Goal: Information Seeking & Learning: Learn about a topic

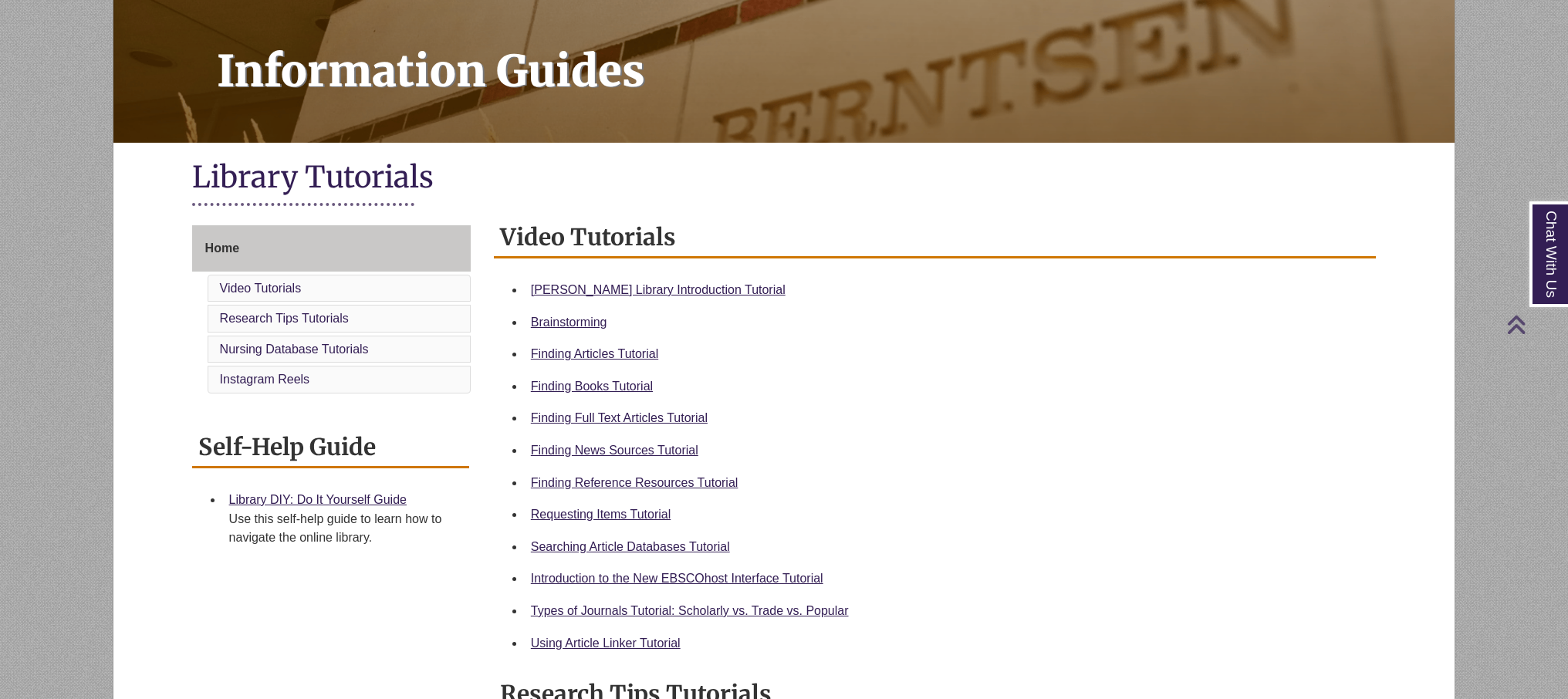
scroll to position [203, 0]
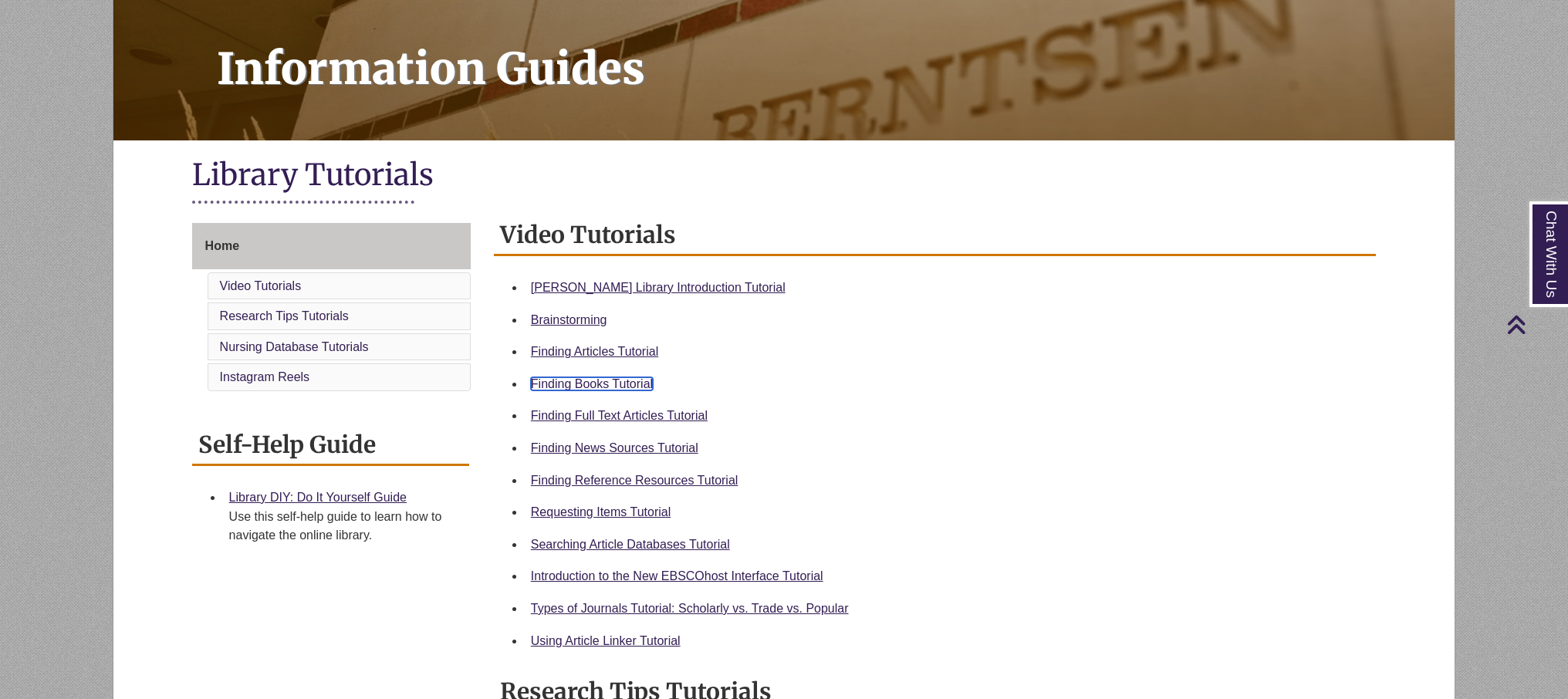
click at [556, 387] on link "Finding Books Tutorial" at bounding box center [592, 384] width 122 height 13
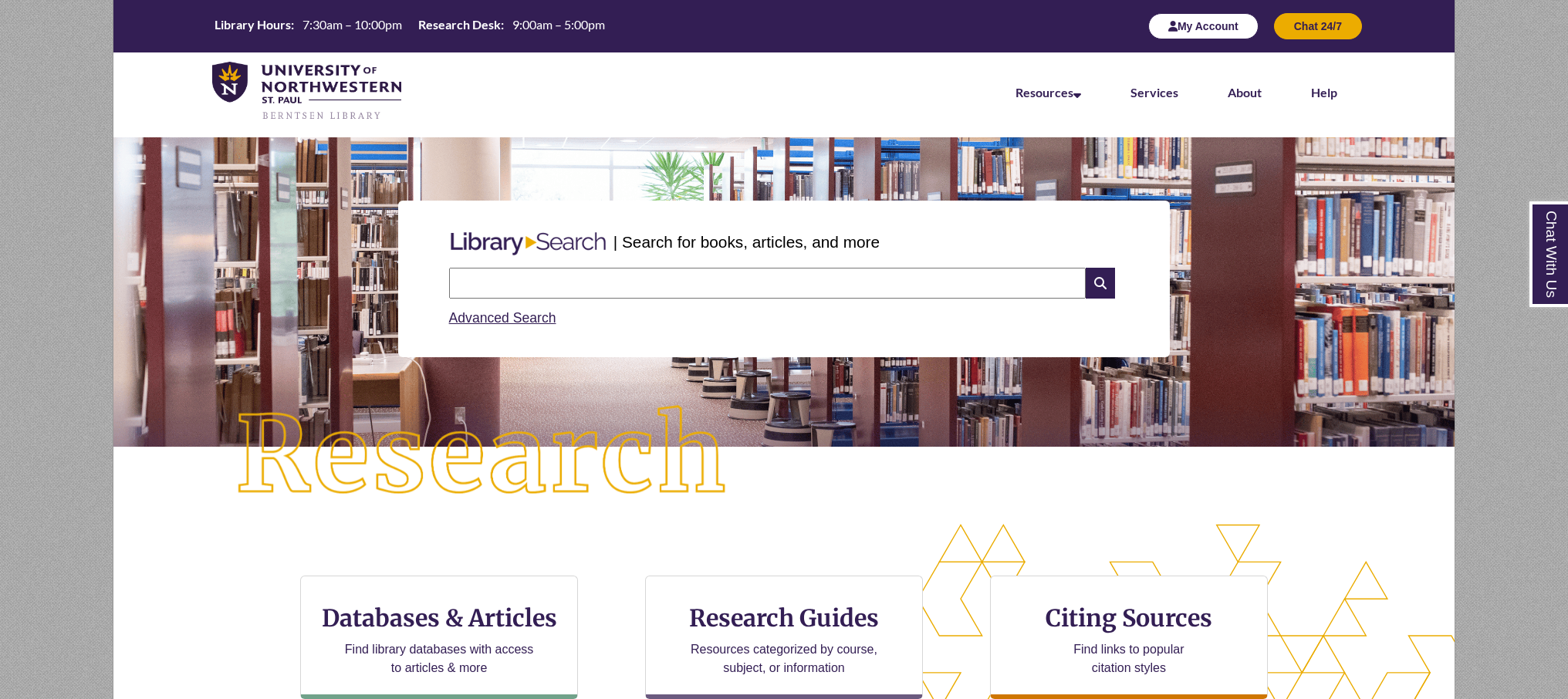
click at [1164, 34] on button "My Account" at bounding box center [1203, 27] width 110 height 27
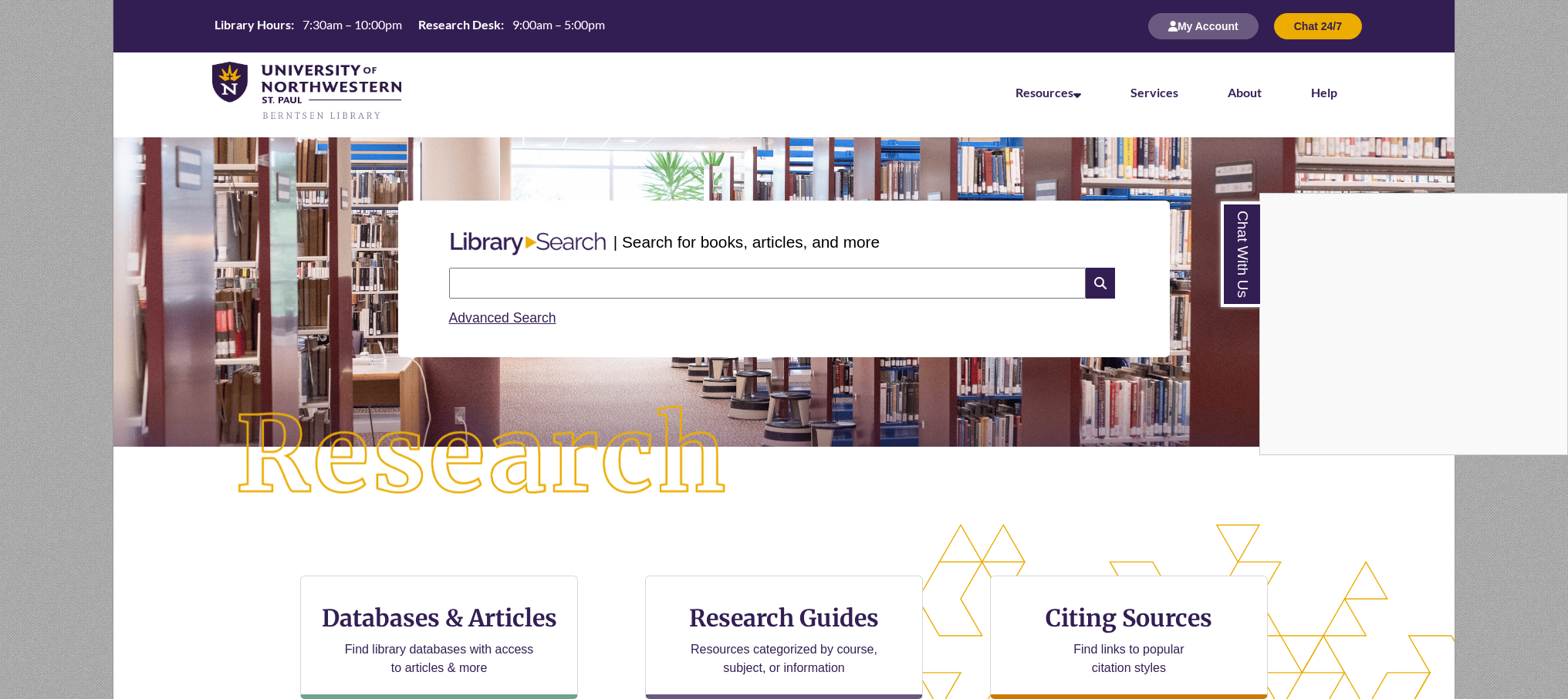
click at [692, 295] on div "Chat With Us" at bounding box center [784, 350] width 1568 height 699
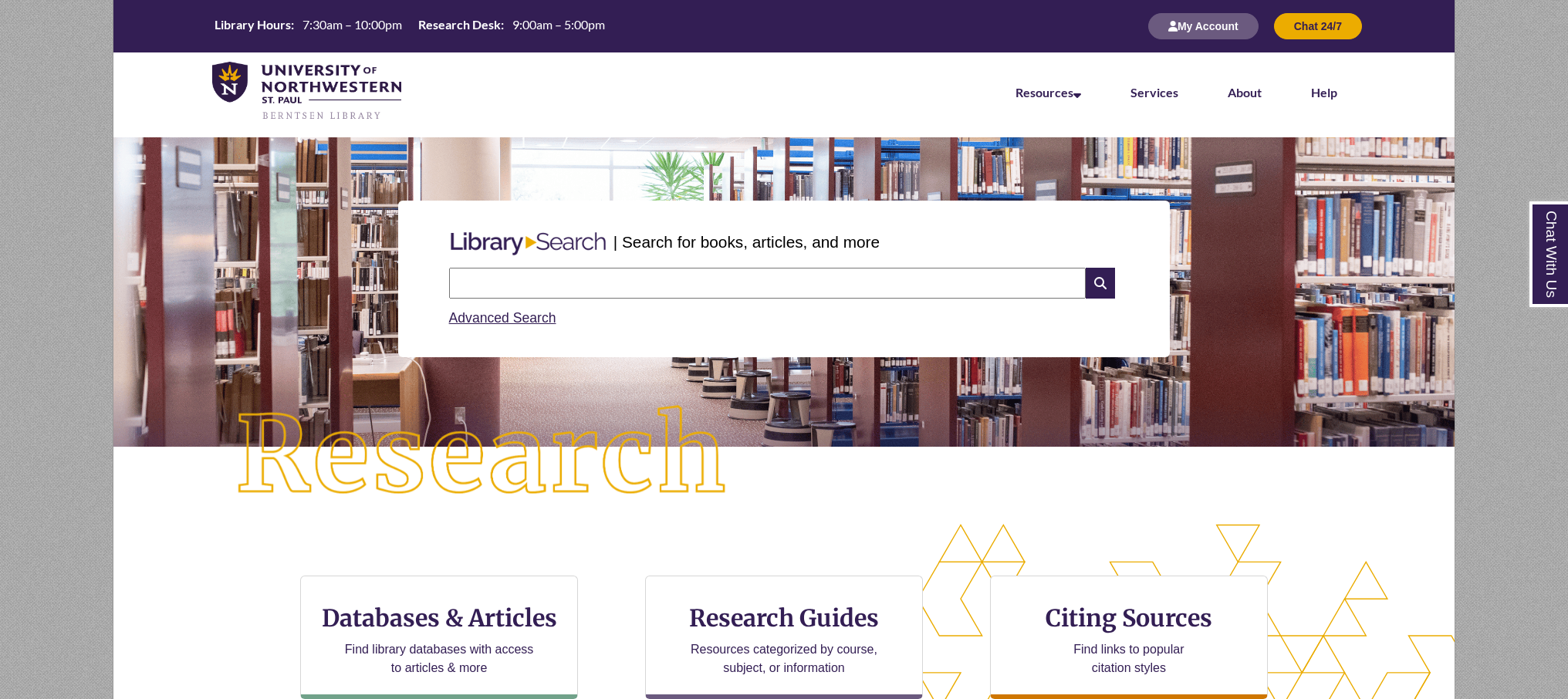
click at [695, 288] on input "text" at bounding box center [767, 283] width 636 height 30
type input "**********"
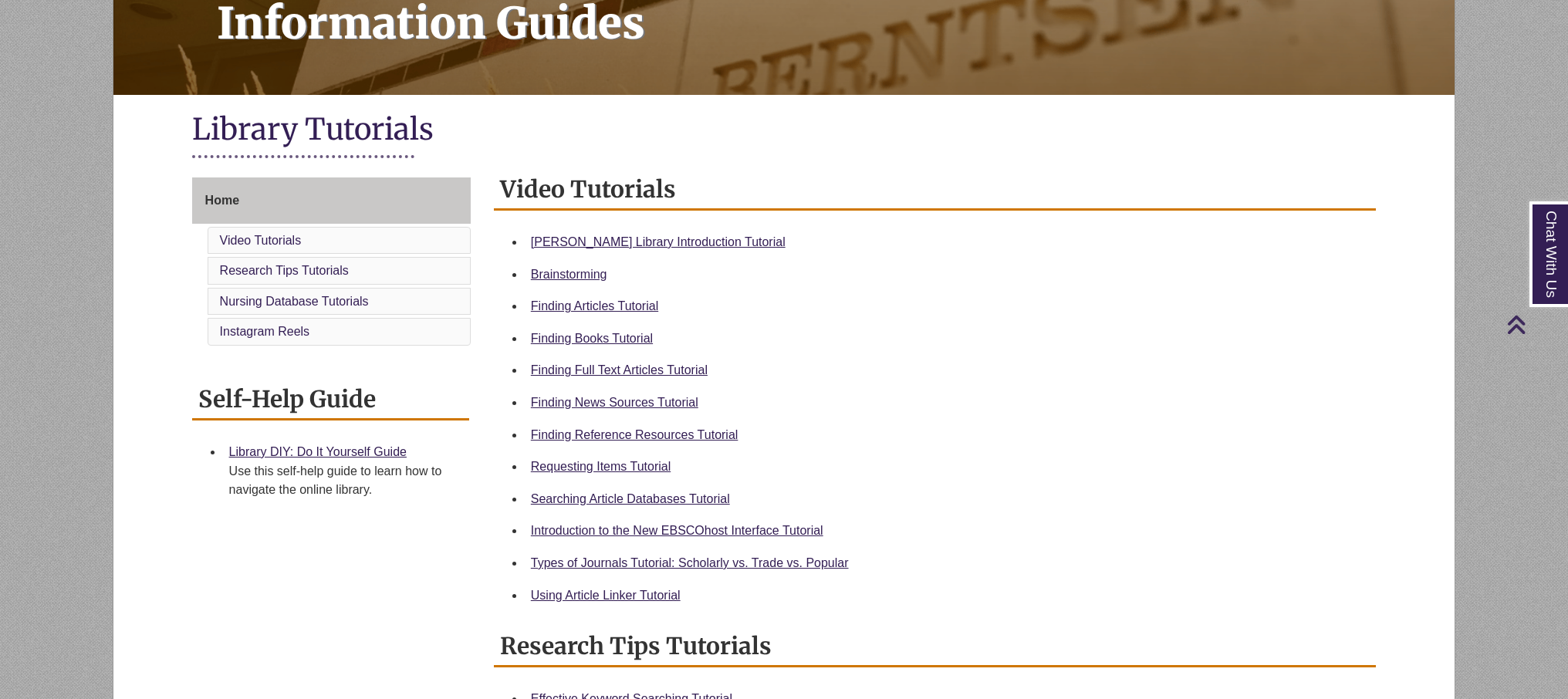
scroll to position [267, 0]
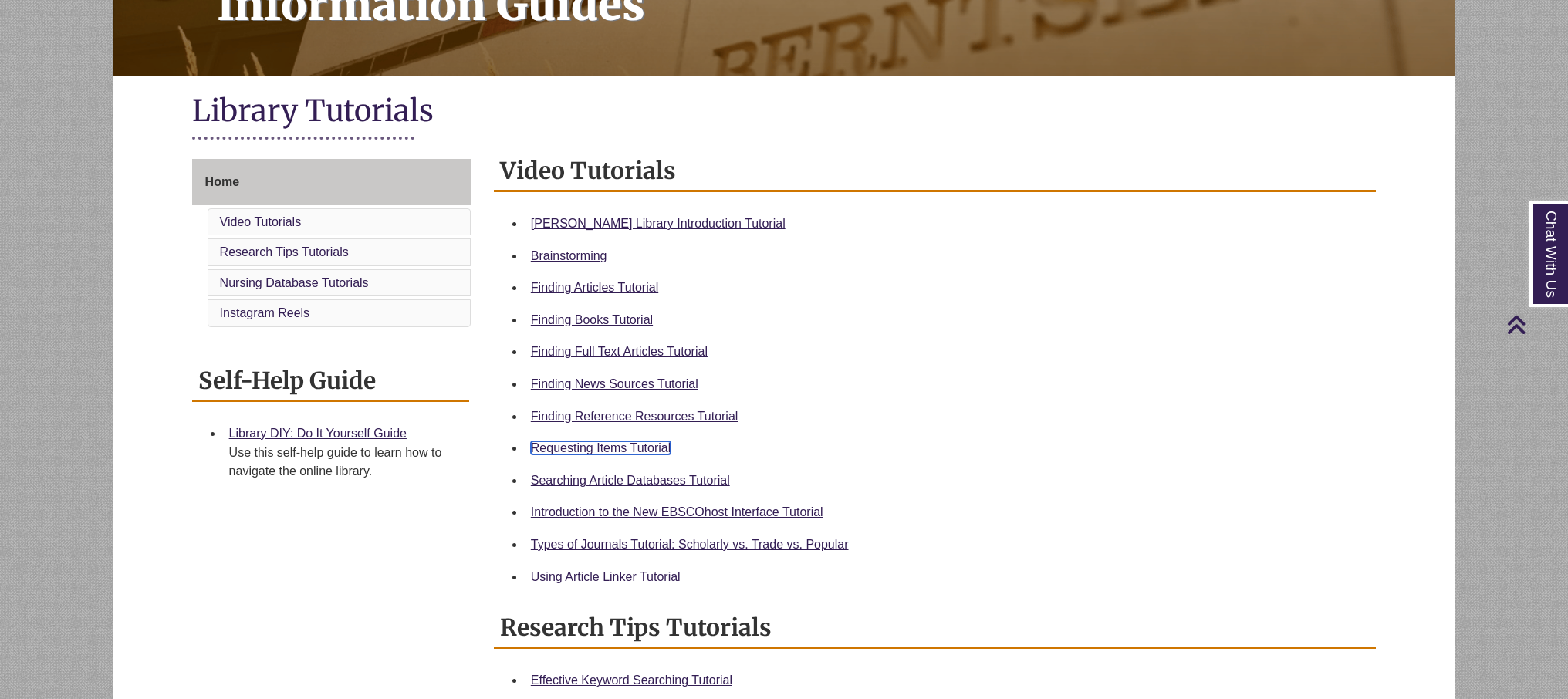
click at [582, 444] on link "Requesting Items Tutorial" at bounding box center [600, 448] width 140 height 13
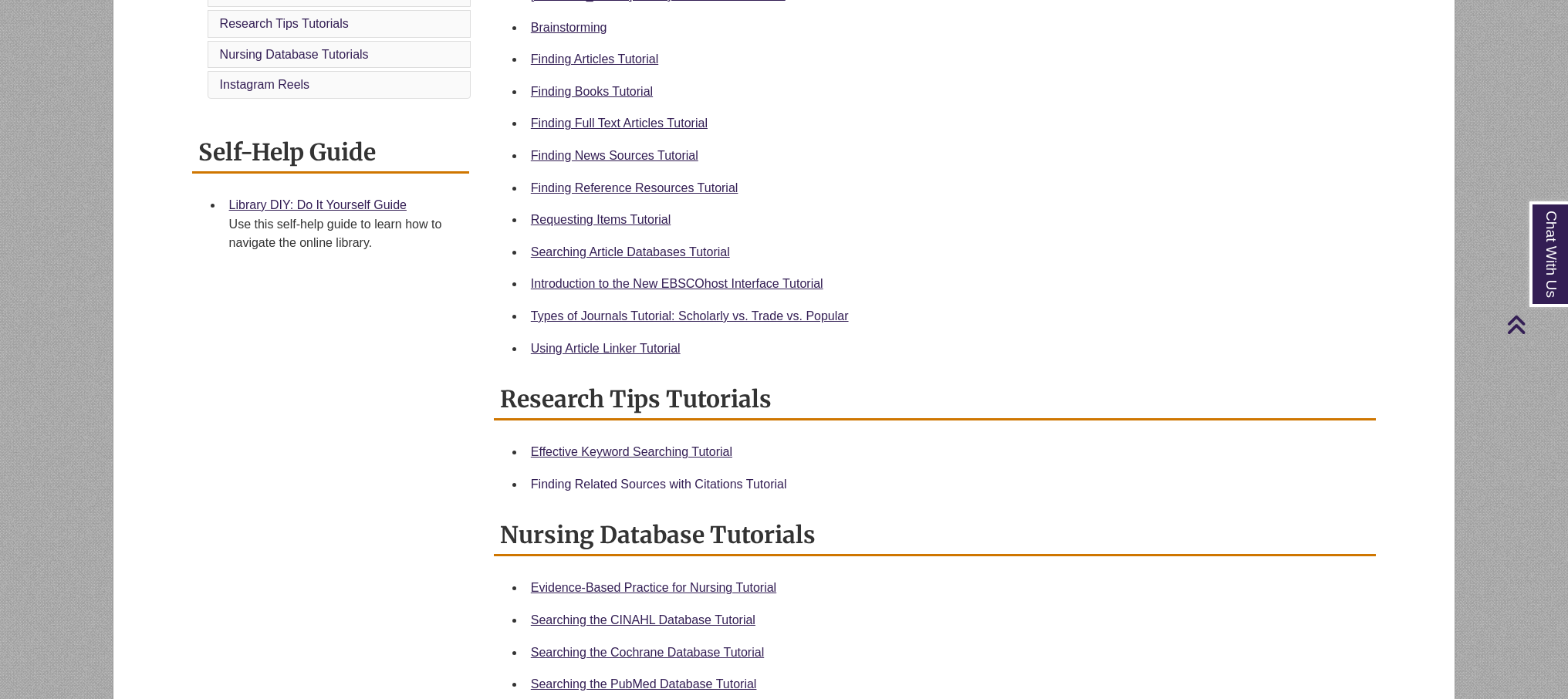
scroll to position [489, 0]
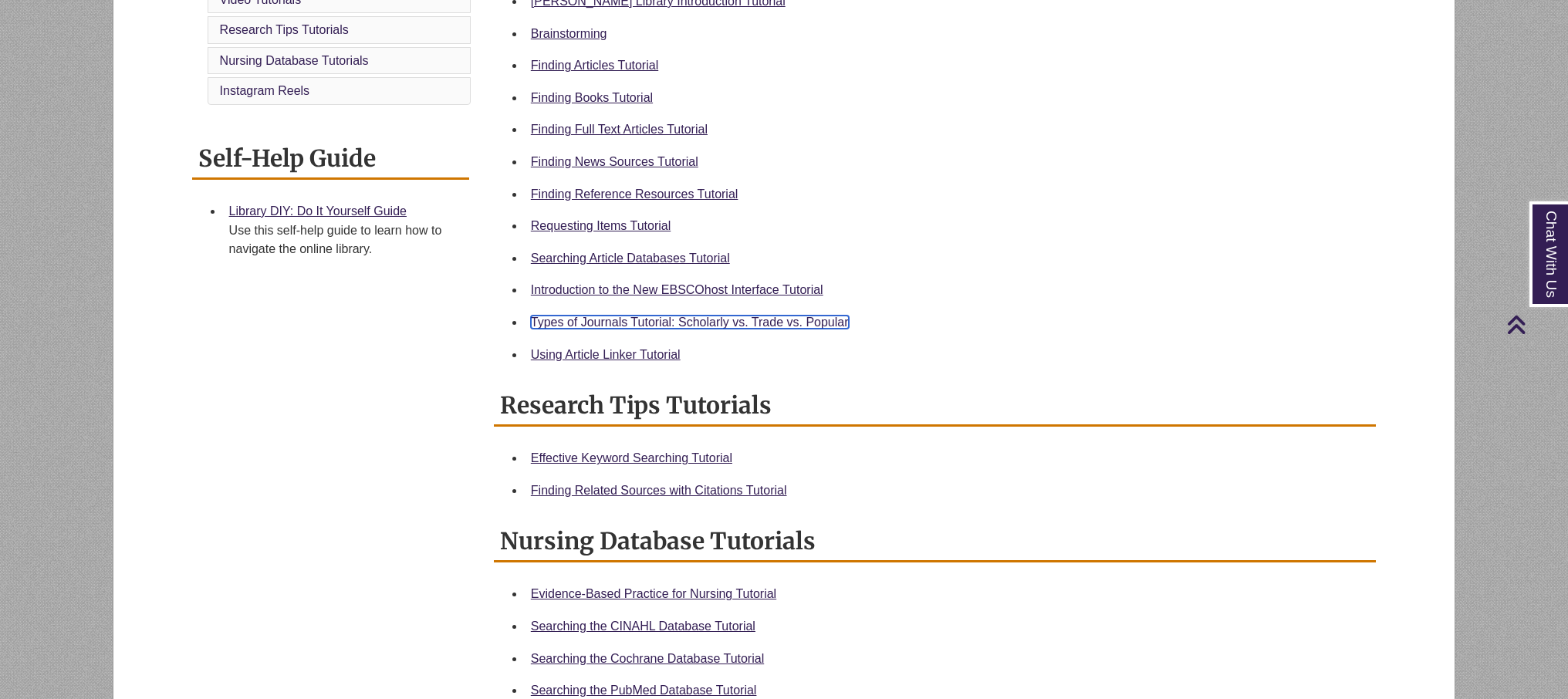
click at [564, 323] on link "Types of Journals Tutorial: Scholarly vs. Trade vs. Popular" at bounding box center [690, 322] width 318 height 13
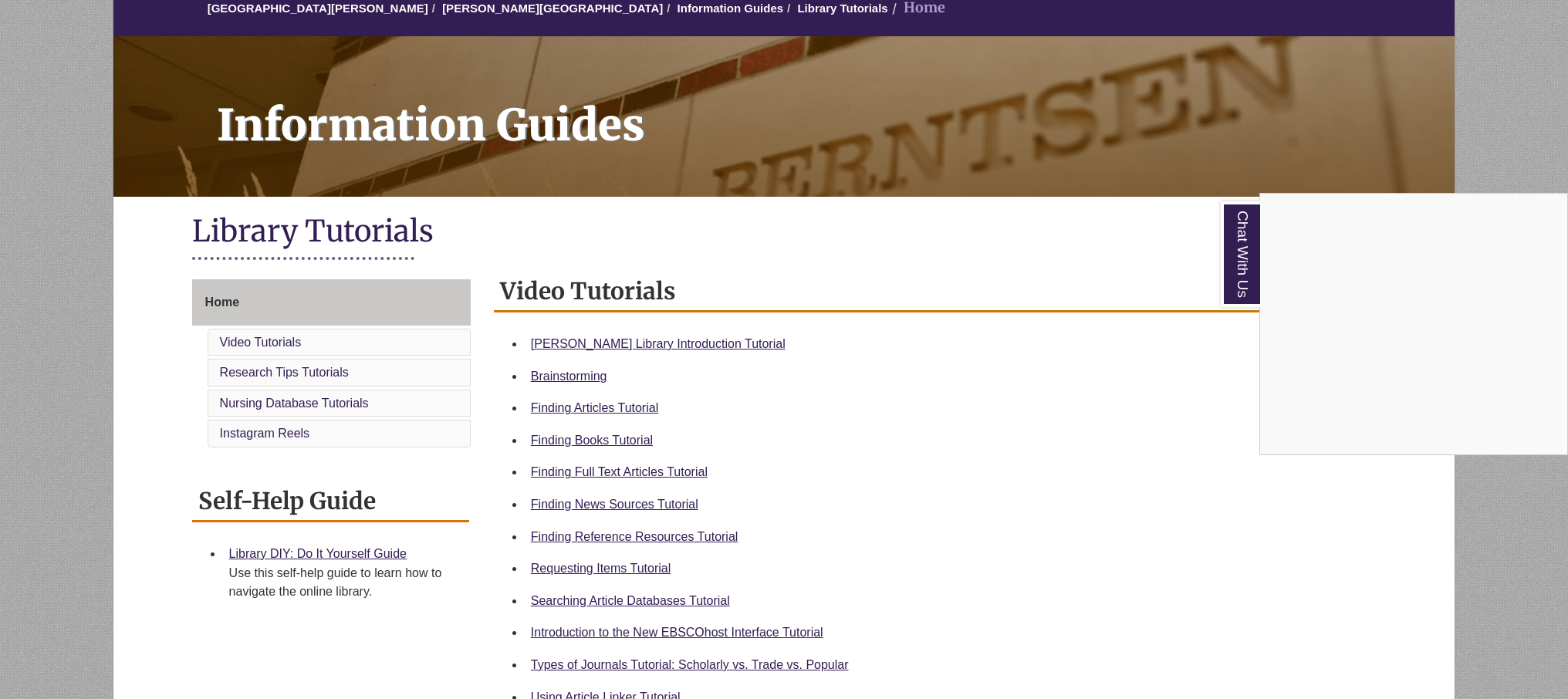
scroll to position [150, 0]
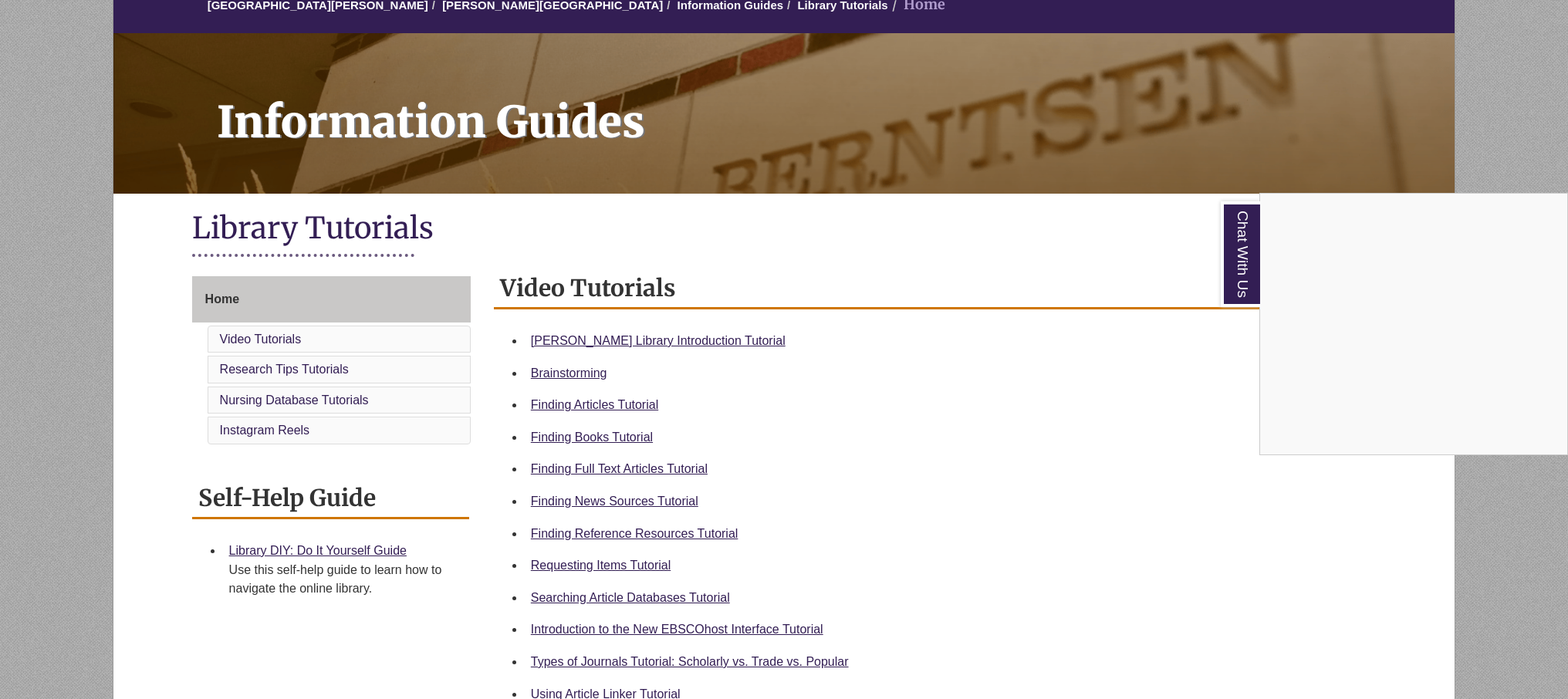
click at [589, 405] on div "Chat With Us" at bounding box center [784, 350] width 1568 height 699
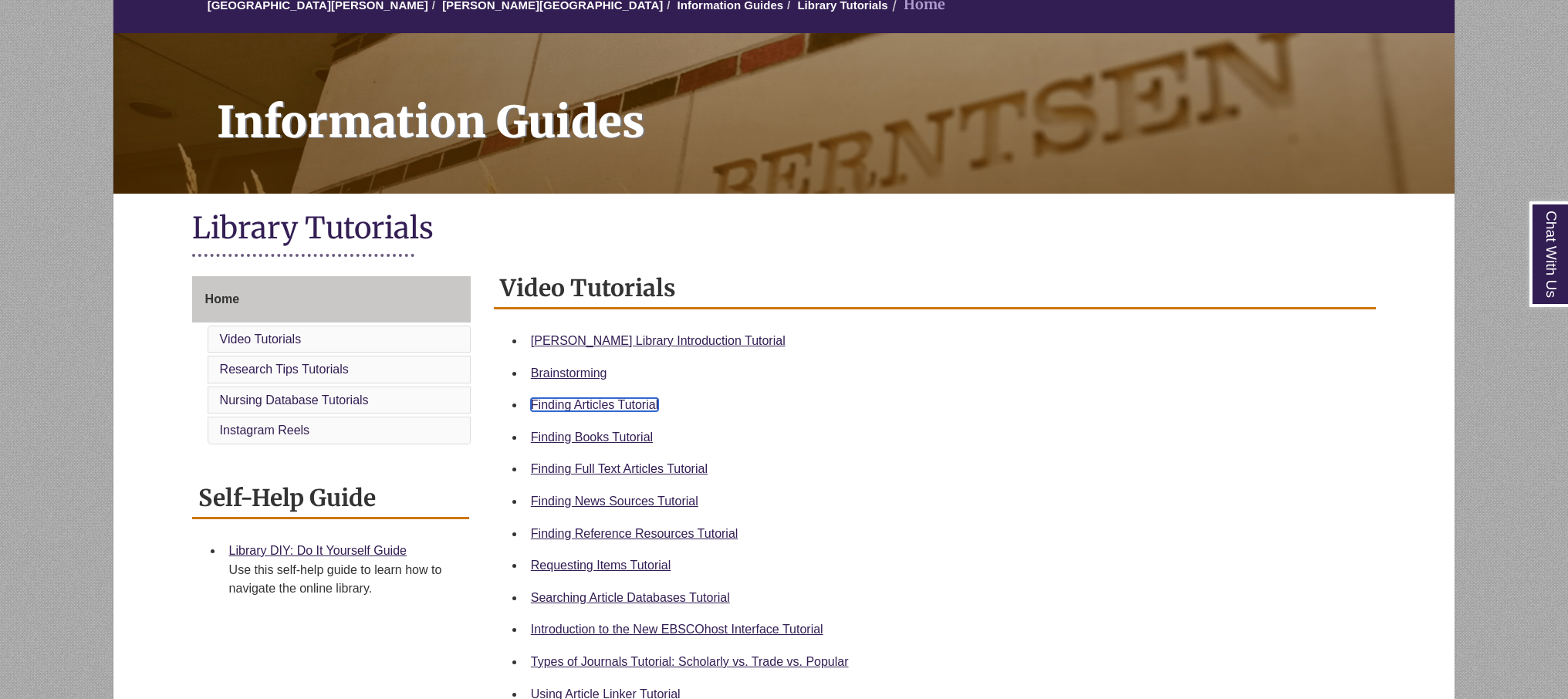
click at [618, 402] on link "Finding Articles Tutorial" at bounding box center [595, 405] width 127 height 13
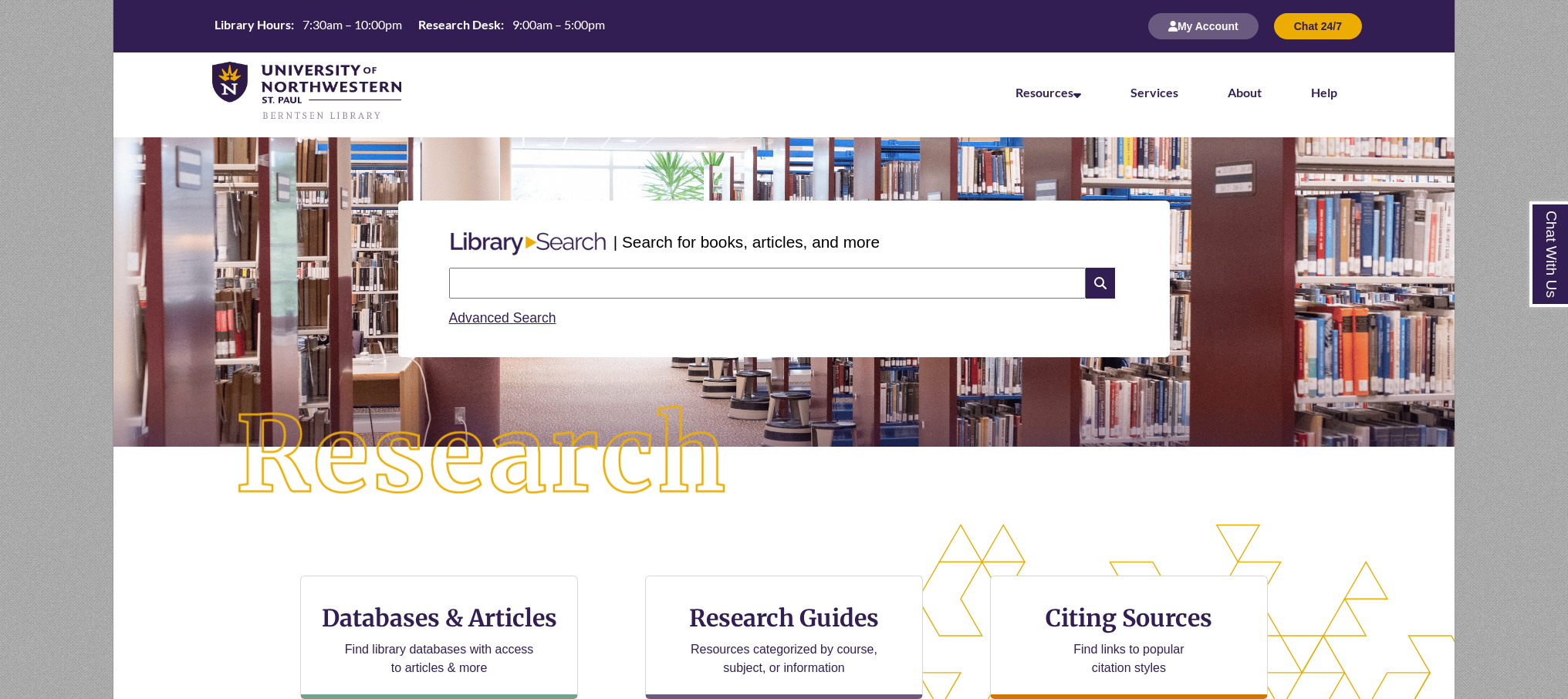
click at [727, 282] on input "text" at bounding box center [767, 283] width 636 height 30
type input "**********"
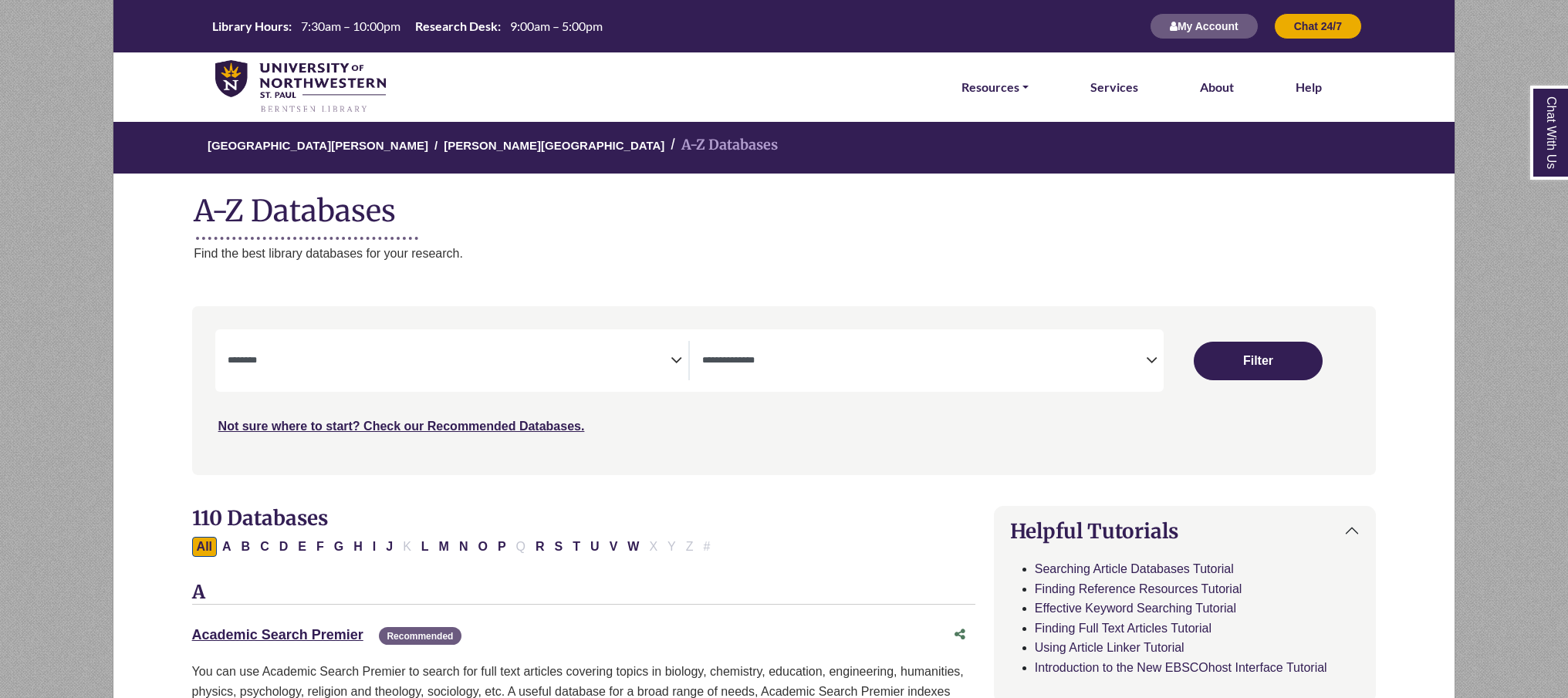
select select "Database Subject Filter"
select select "Database Types Filter"
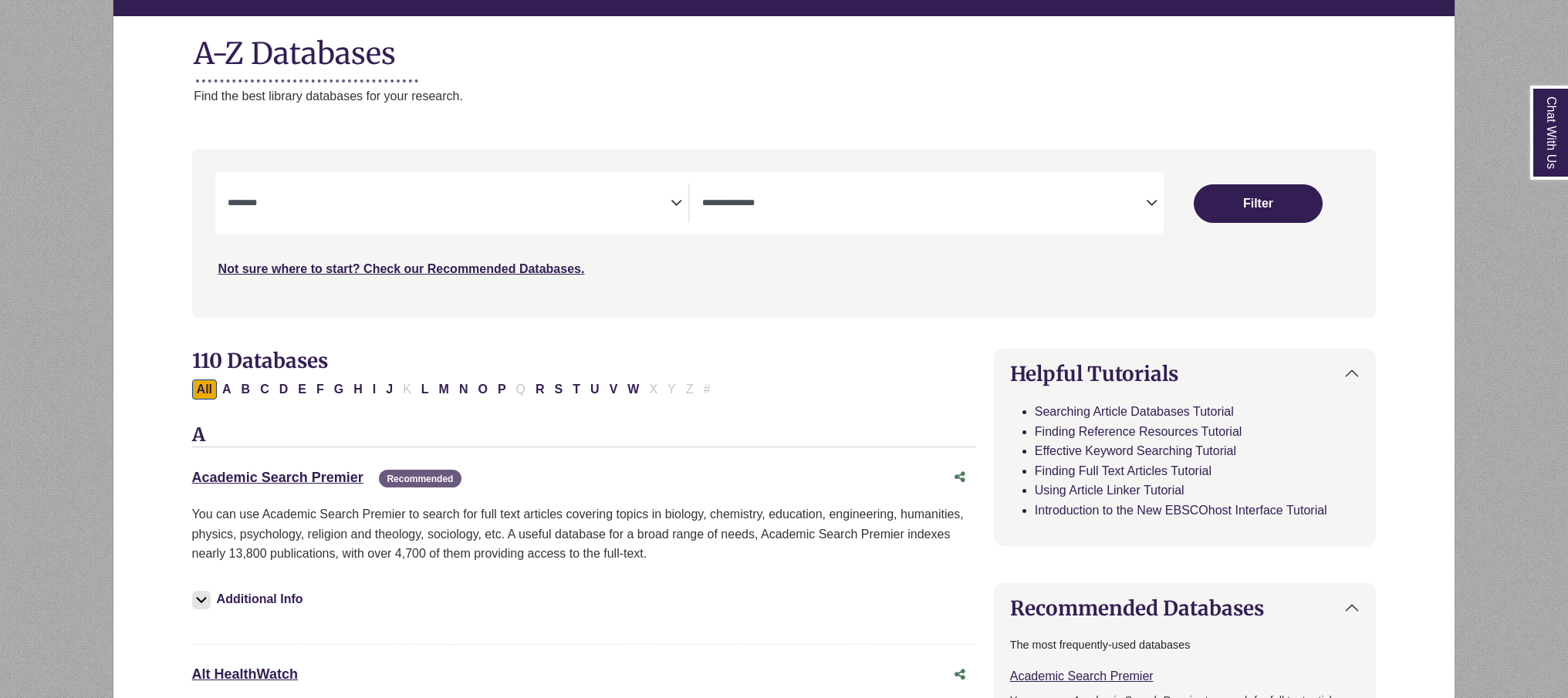
scroll to position [162, 0]
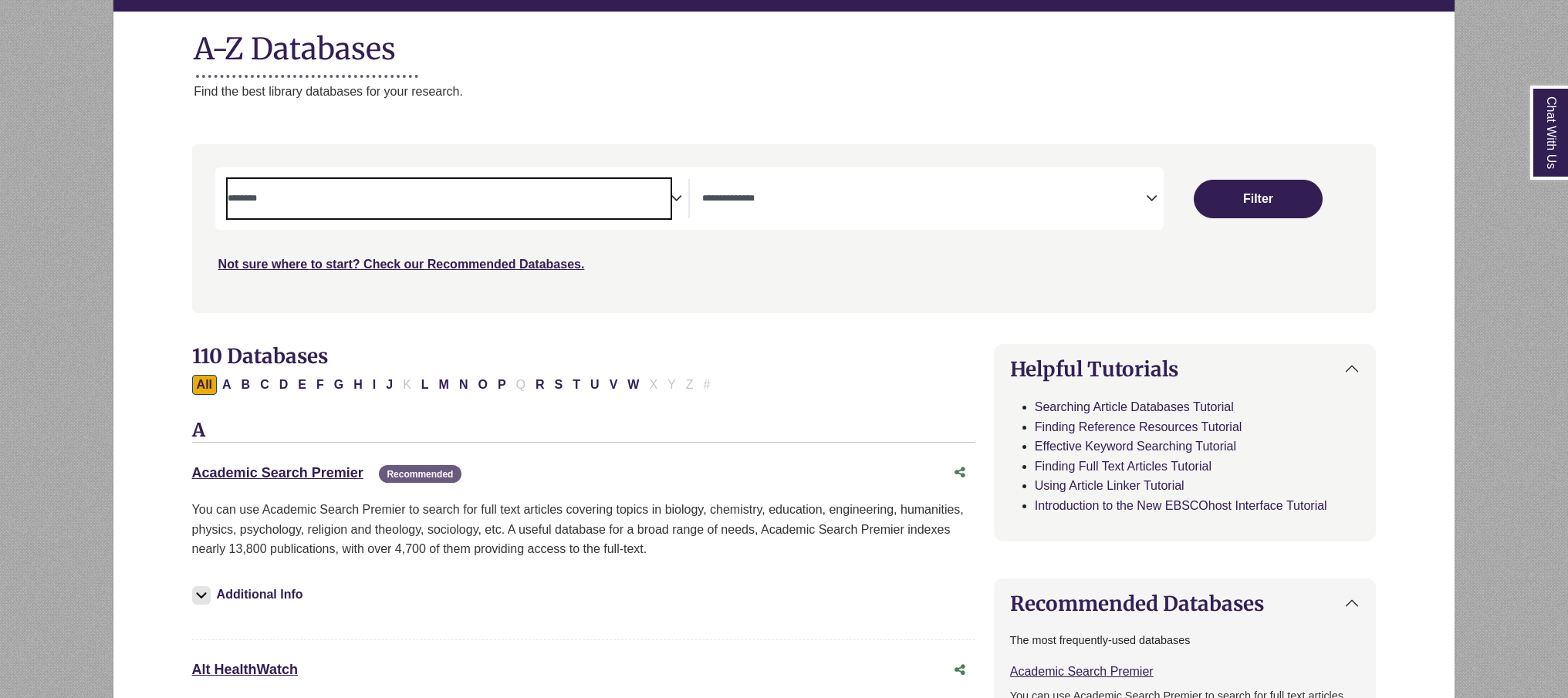
click at [624, 211] on span "Search filters" at bounding box center [449, 198] width 444 height 39
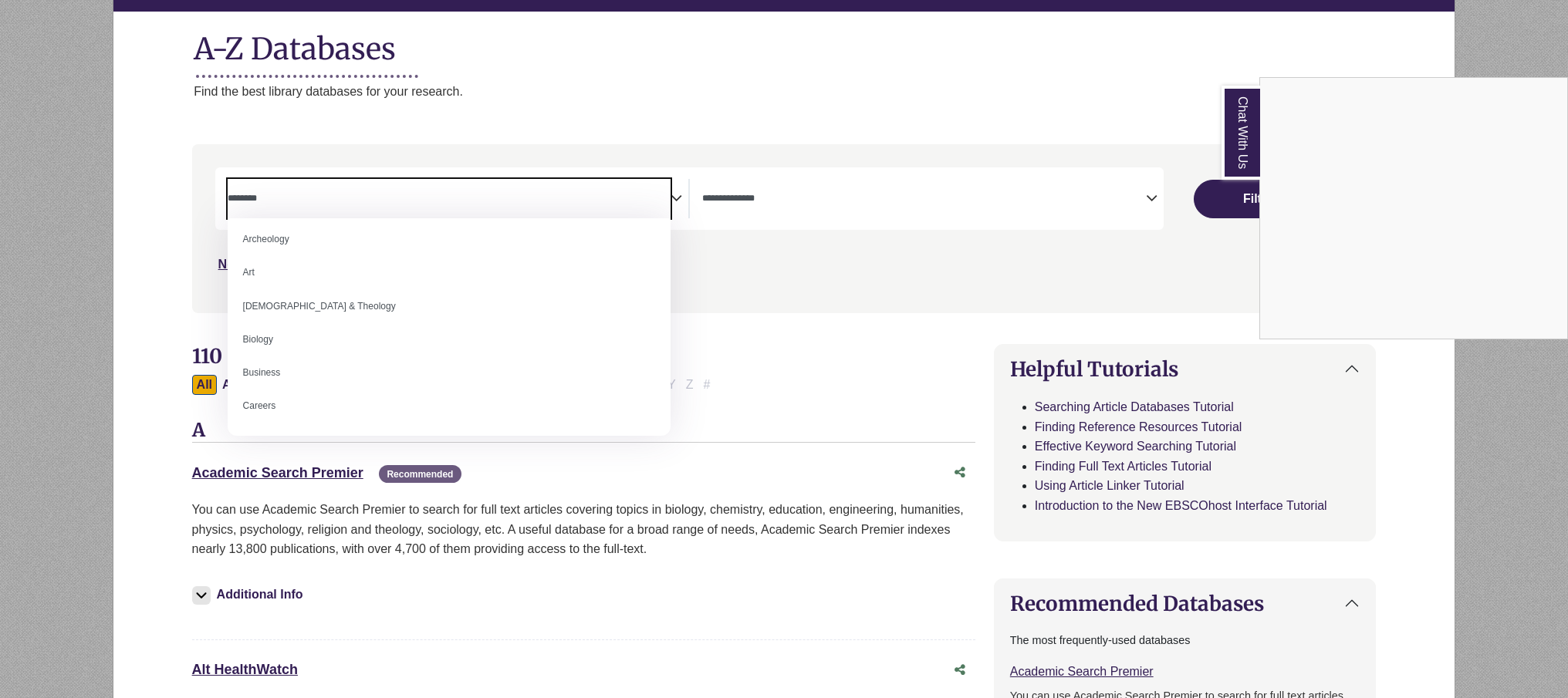
scroll to position [0, 0]
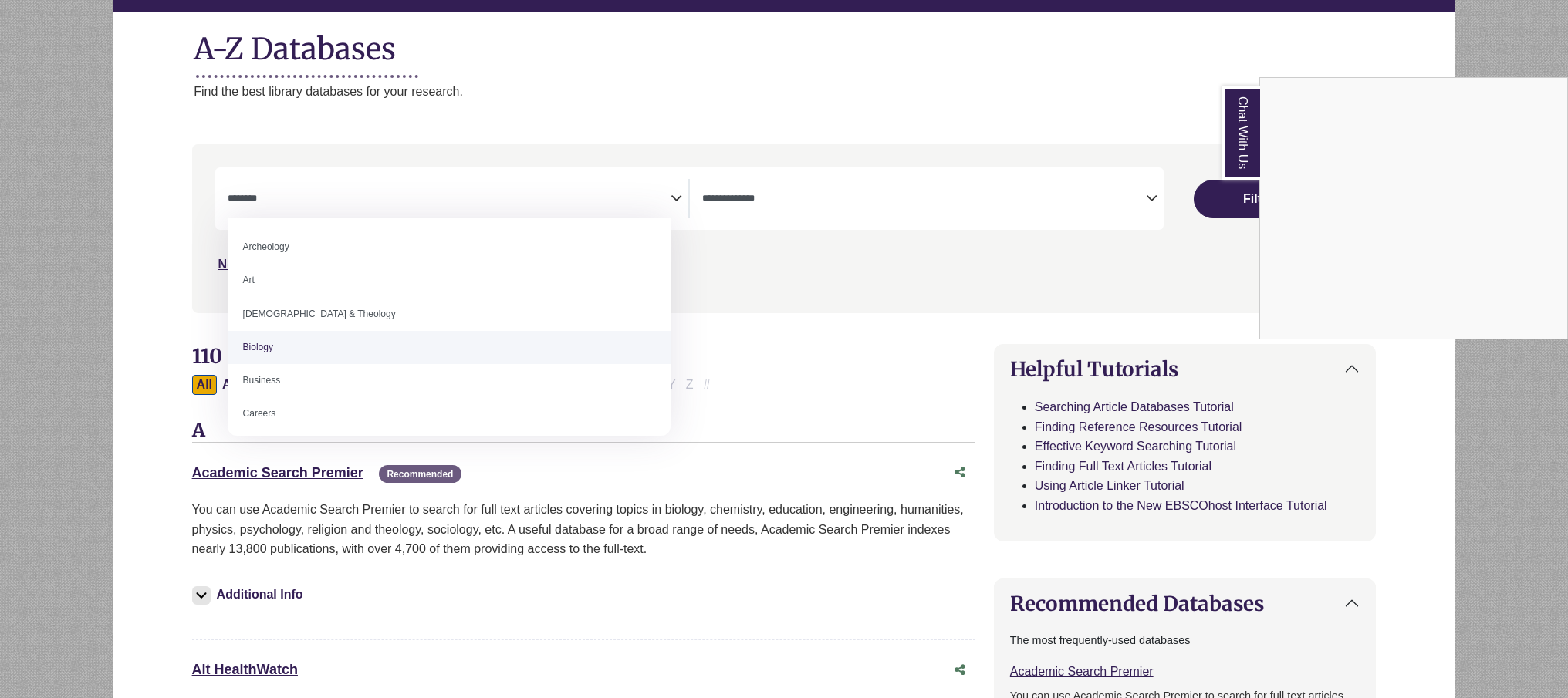
select select "*****"
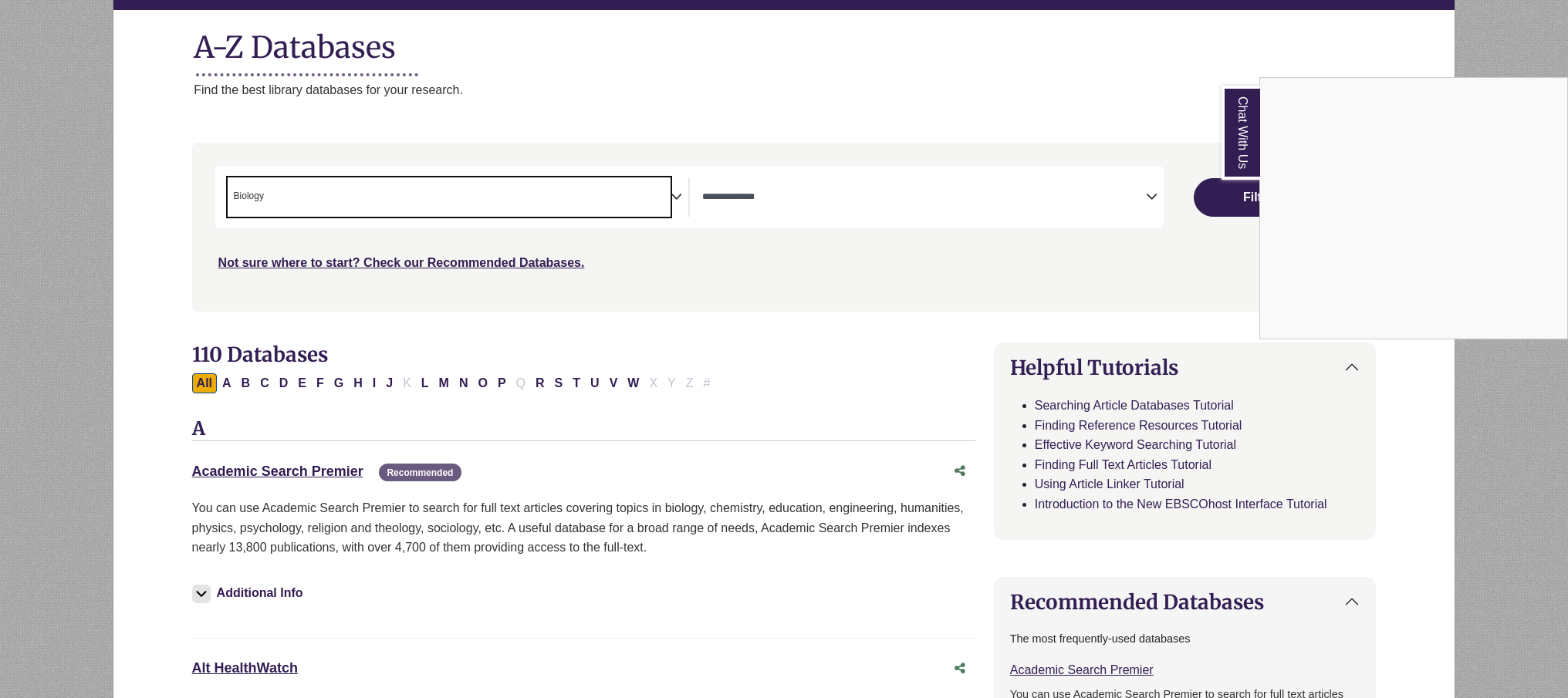
click at [785, 191] on div "Chat With Us" at bounding box center [784, 349] width 1568 height 698
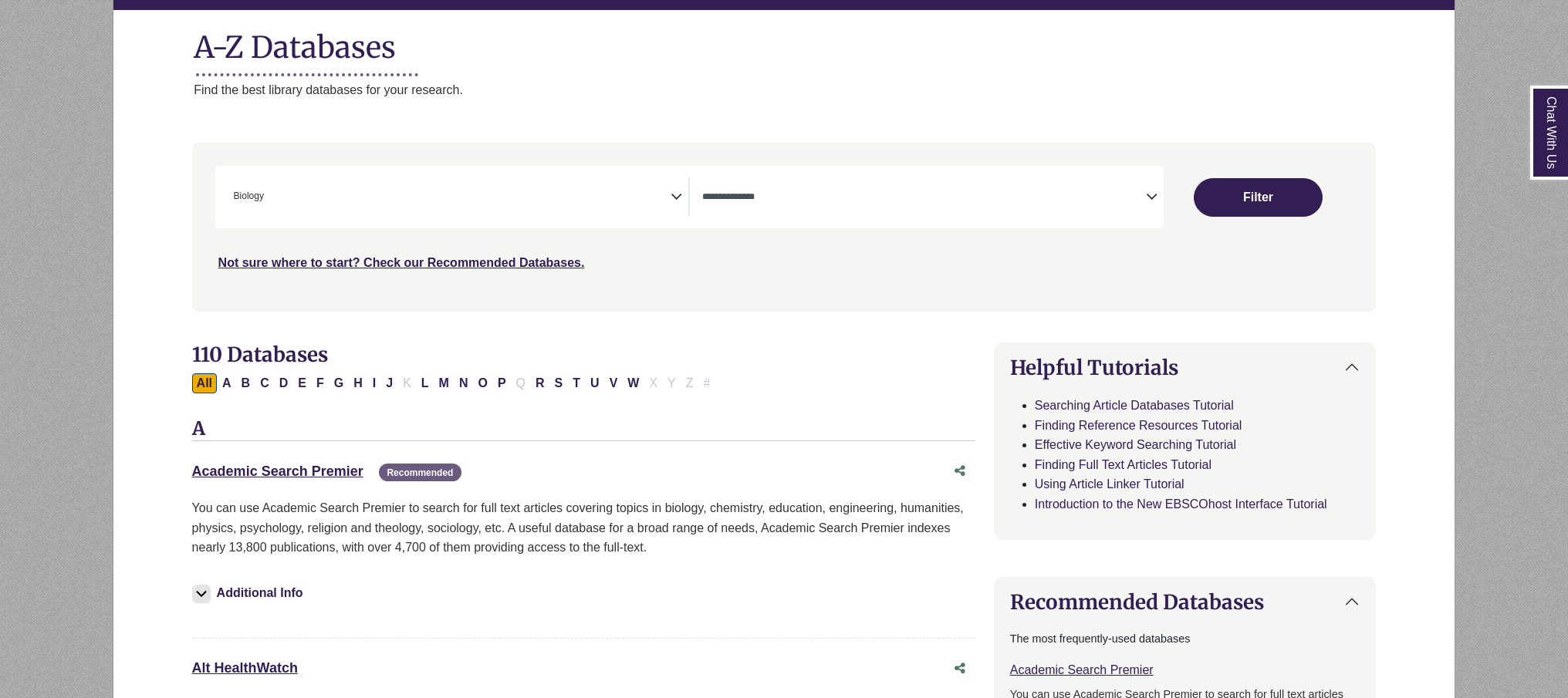
click at [1142, 193] on textarea "Search" at bounding box center [923, 198] width 444 height 12
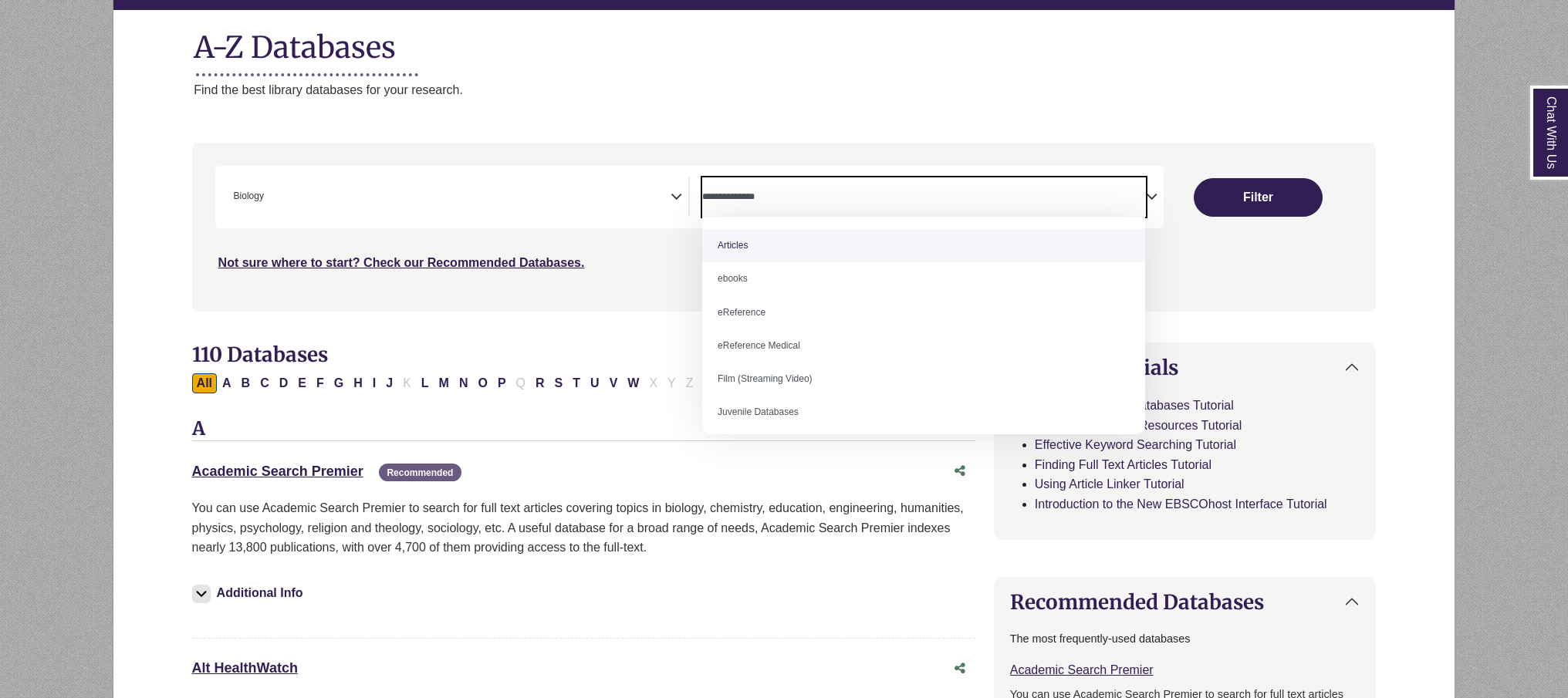
click at [1142, 193] on textarea "Search" at bounding box center [923, 198] width 444 height 12
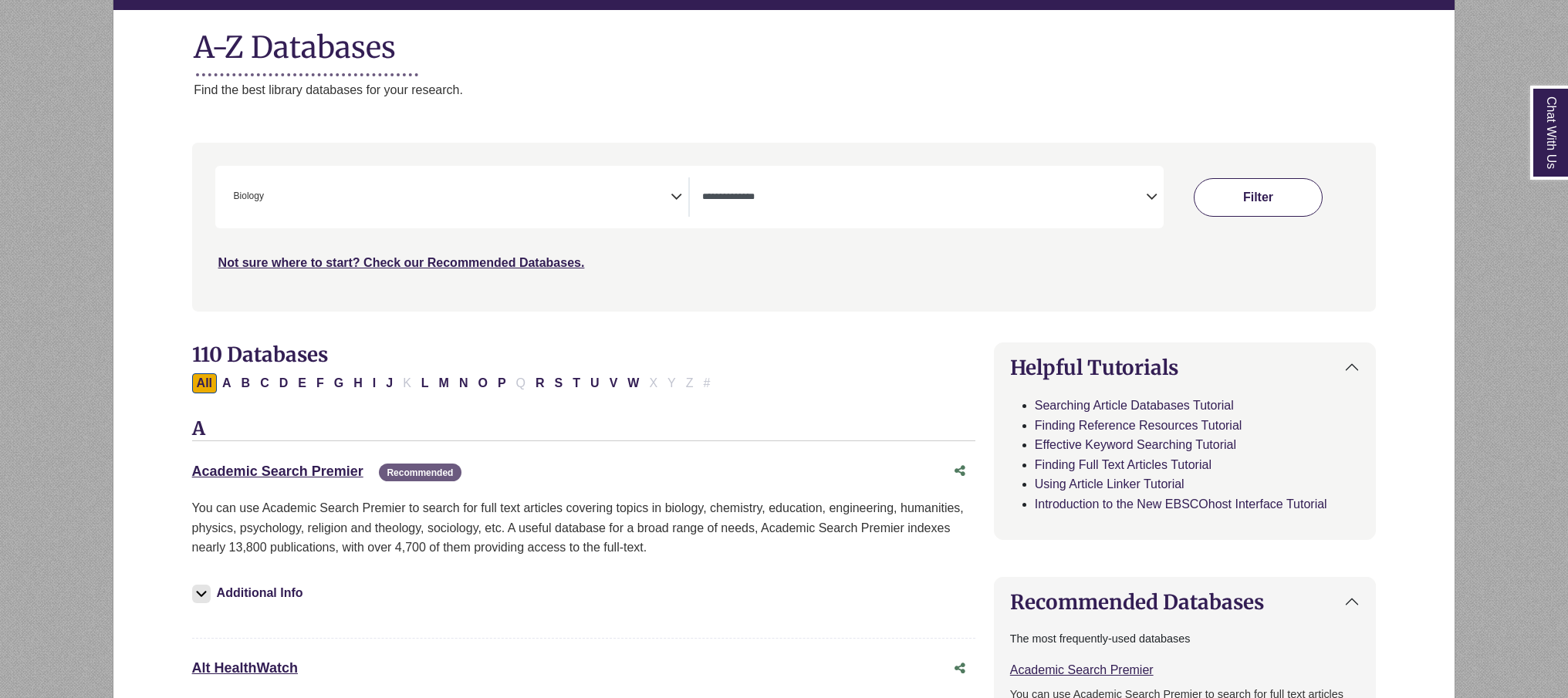
click at [1253, 196] on button "Filter" at bounding box center [1257, 198] width 128 height 39
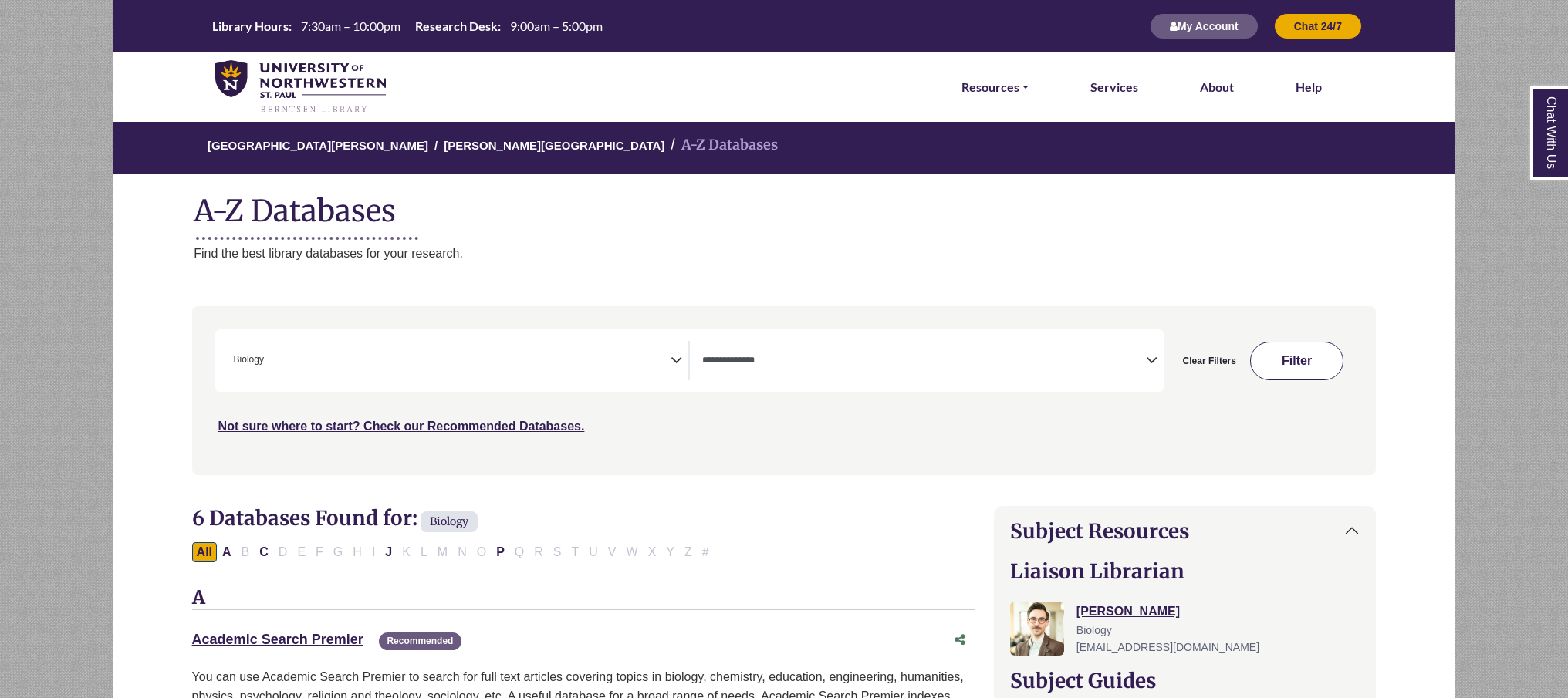
click at [1287, 368] on button "Filter" at bounding box center [1296, 361] width 94 height 39
click at [1269, 352] on button "Filter" at bounding box center [1296, 361] width 94 height 39
click at [1167, 368] on div "Clear Filters Filter" at bounding box center [1258, 361] width 190 height 63
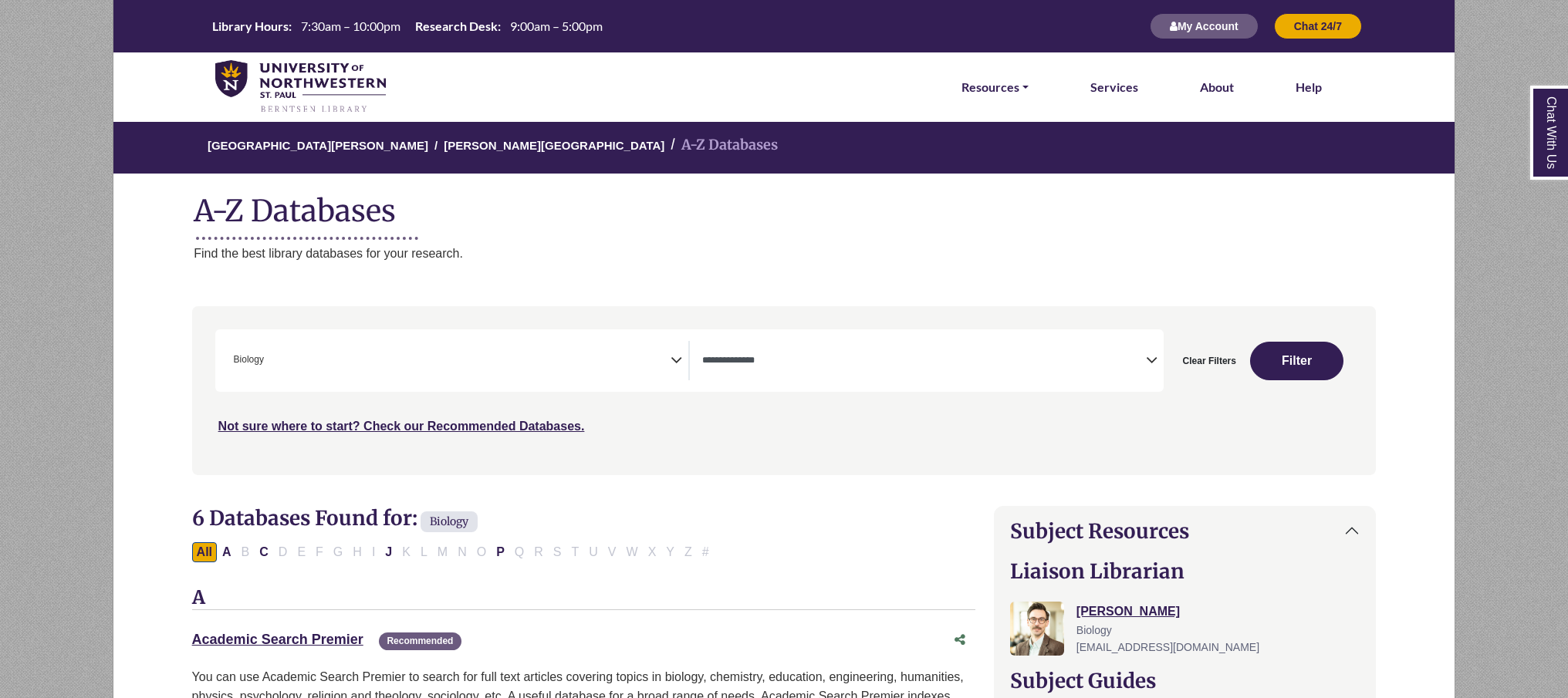
click at [1154, 363] on icon "Search filters" at bounding box center [1151, 358] width 11 height 23
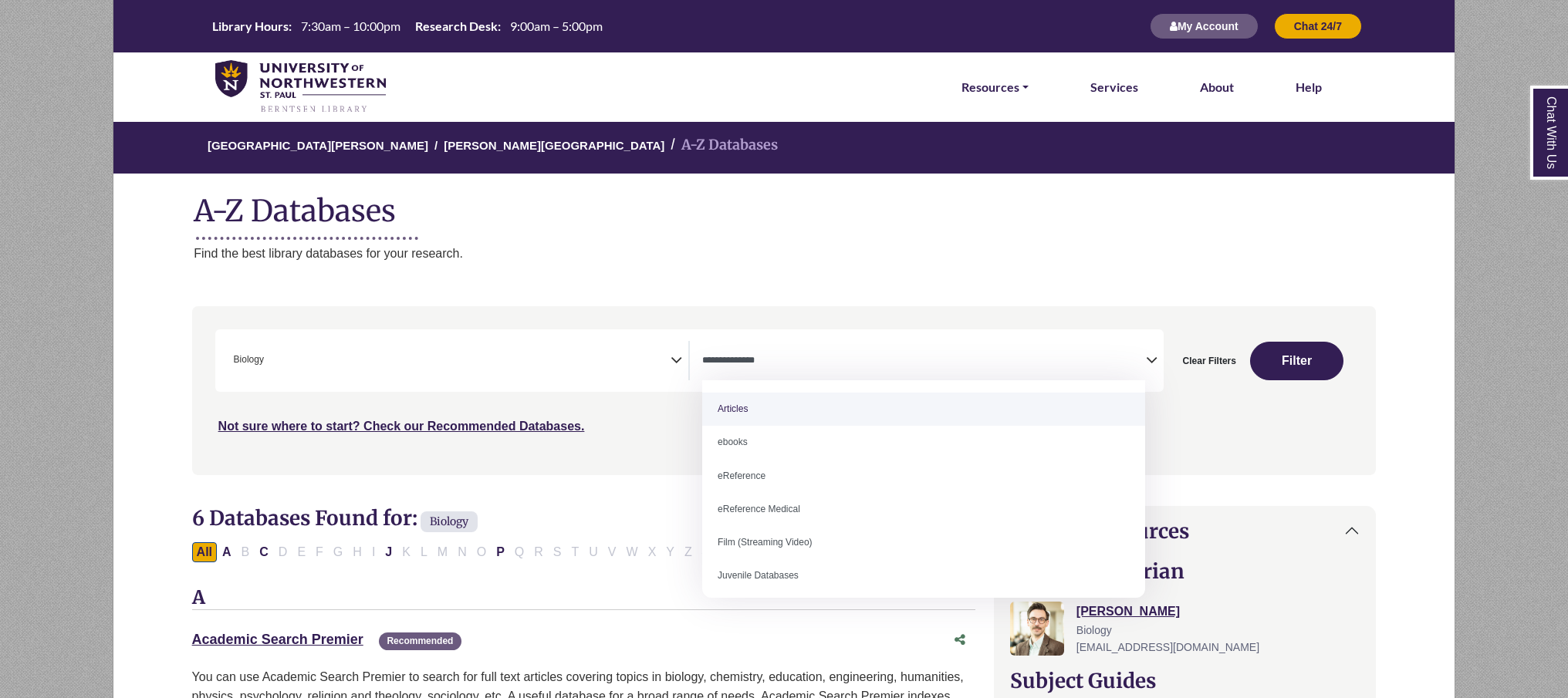
select select "*****"
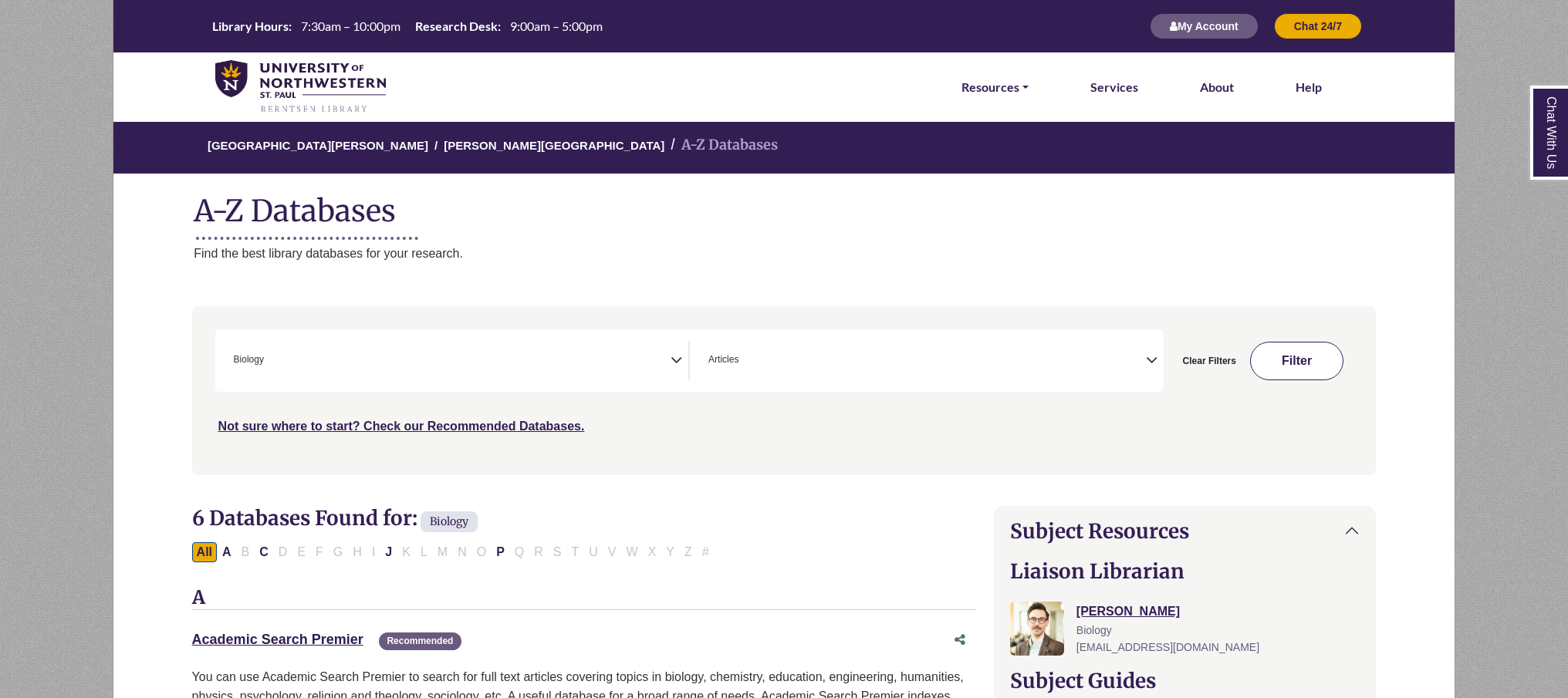
click at [1286, 377] on button "Filter" at bounding box center [1296, 361] width 94 height 39
click at [1286, 360] on button "Filter" at bounding box center [1296, 361] width 94 height 39
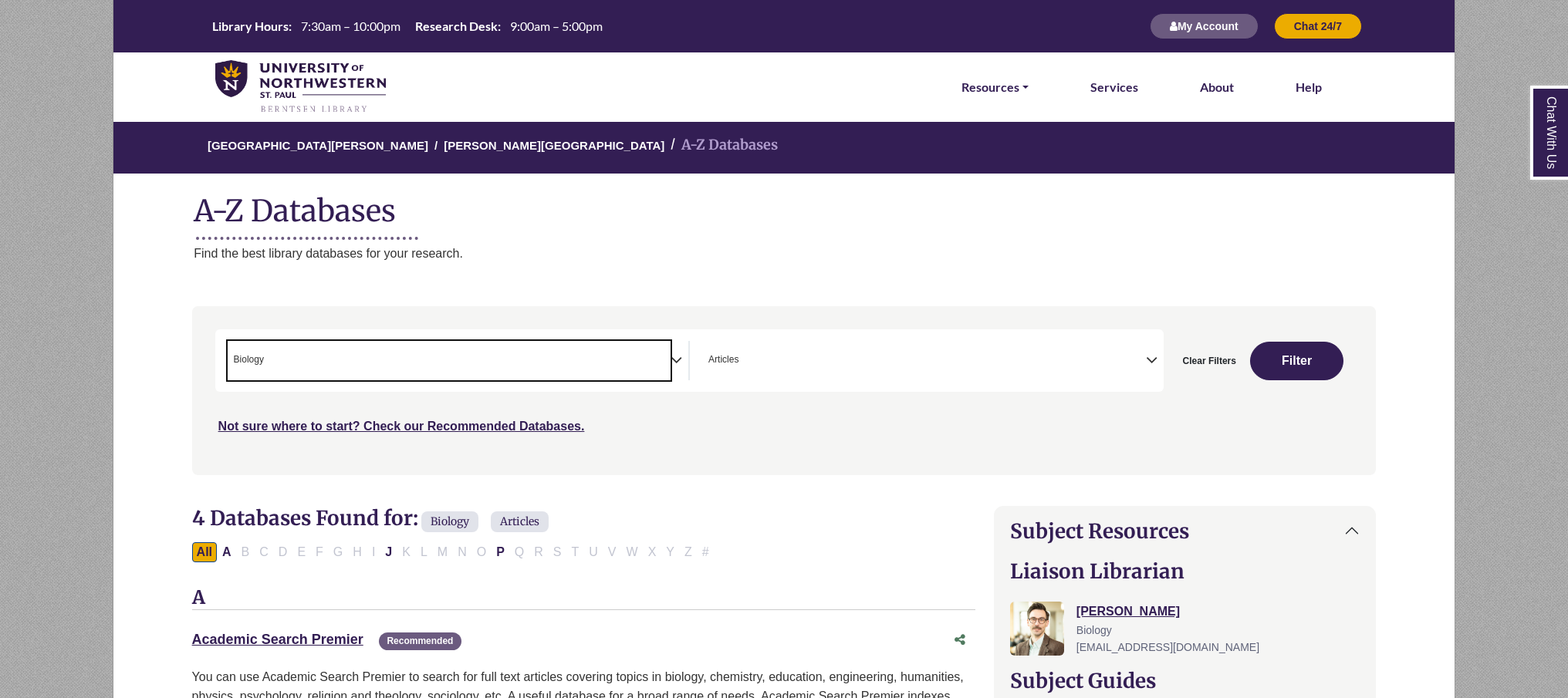
click at [544, 363] on span "× Biology" at bounding box center [449, 360] width 444 height 39
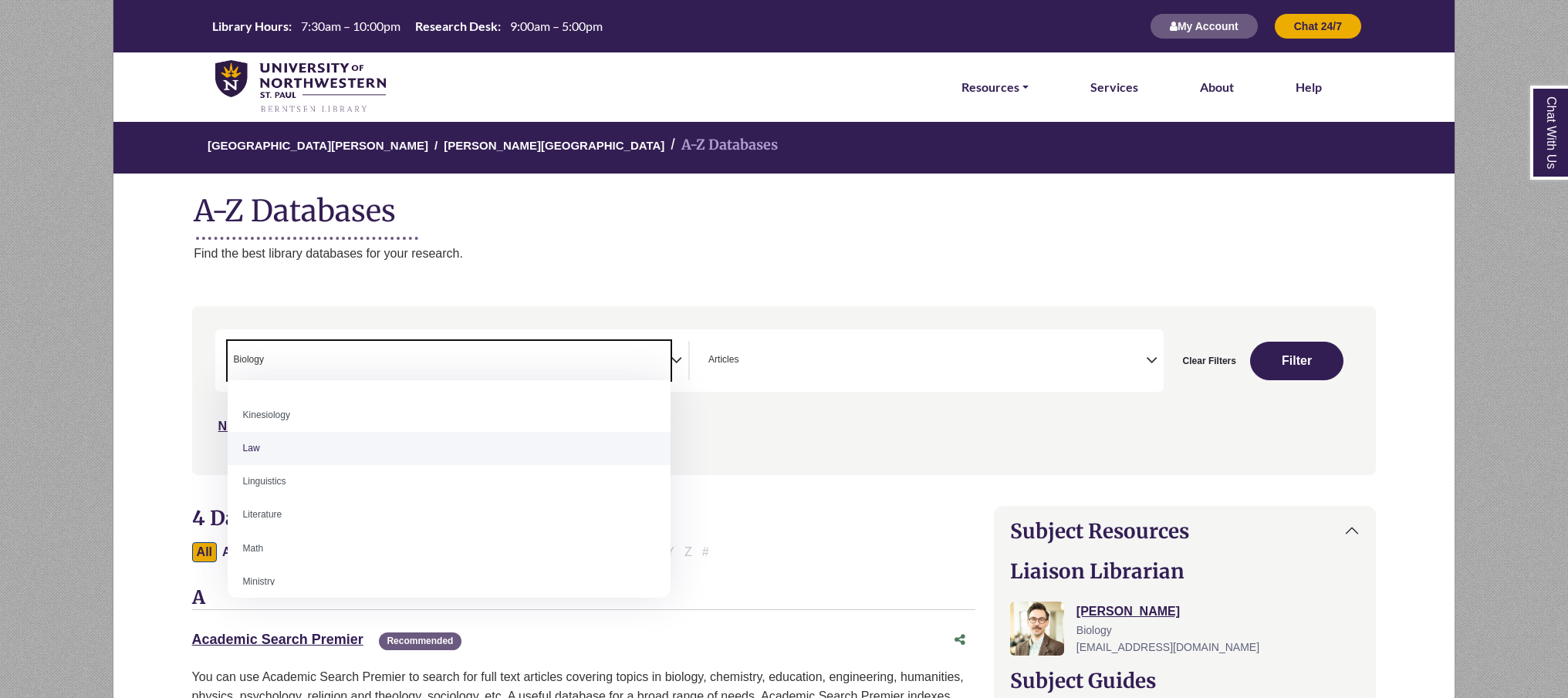
scroll to position [769, 0]
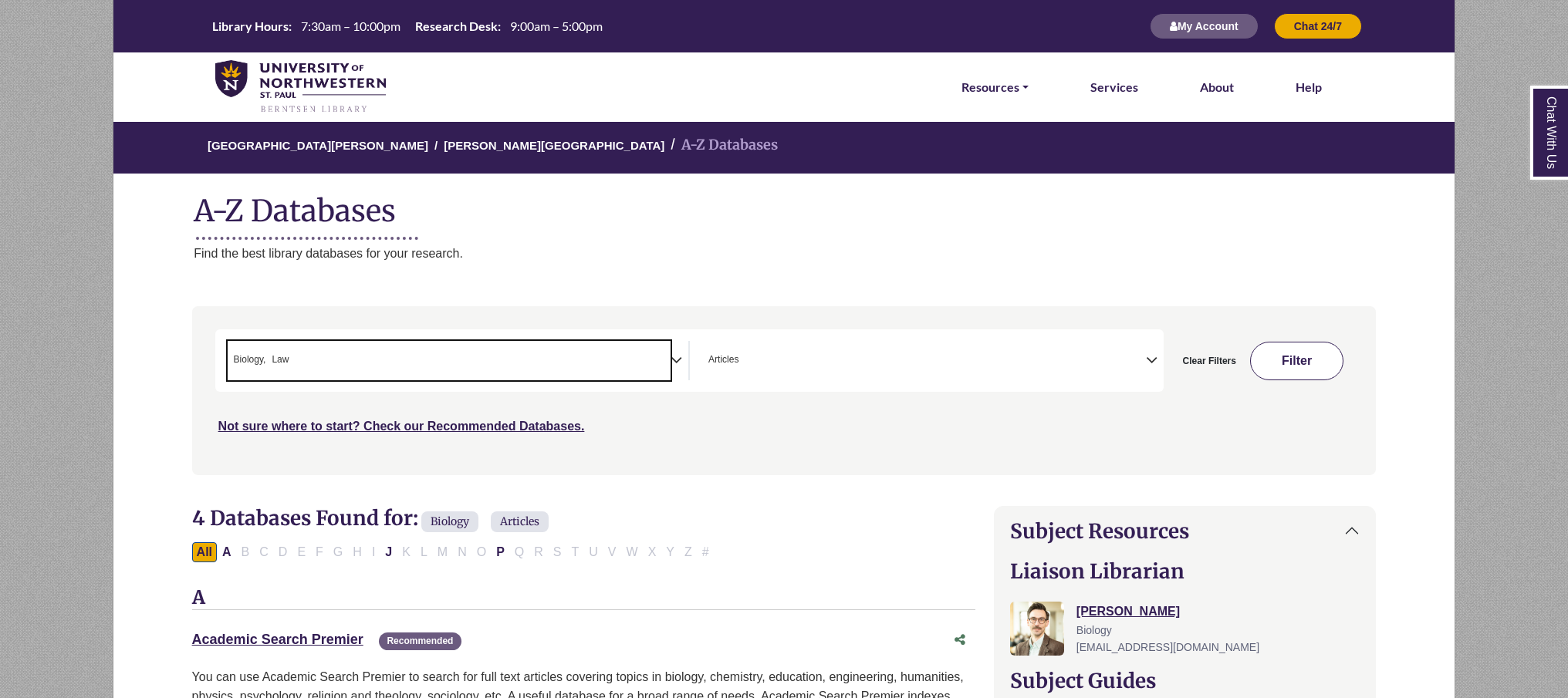
click at [1305, 358] on button "Filter" at bounding box center [1296, 361] width 94 height 39
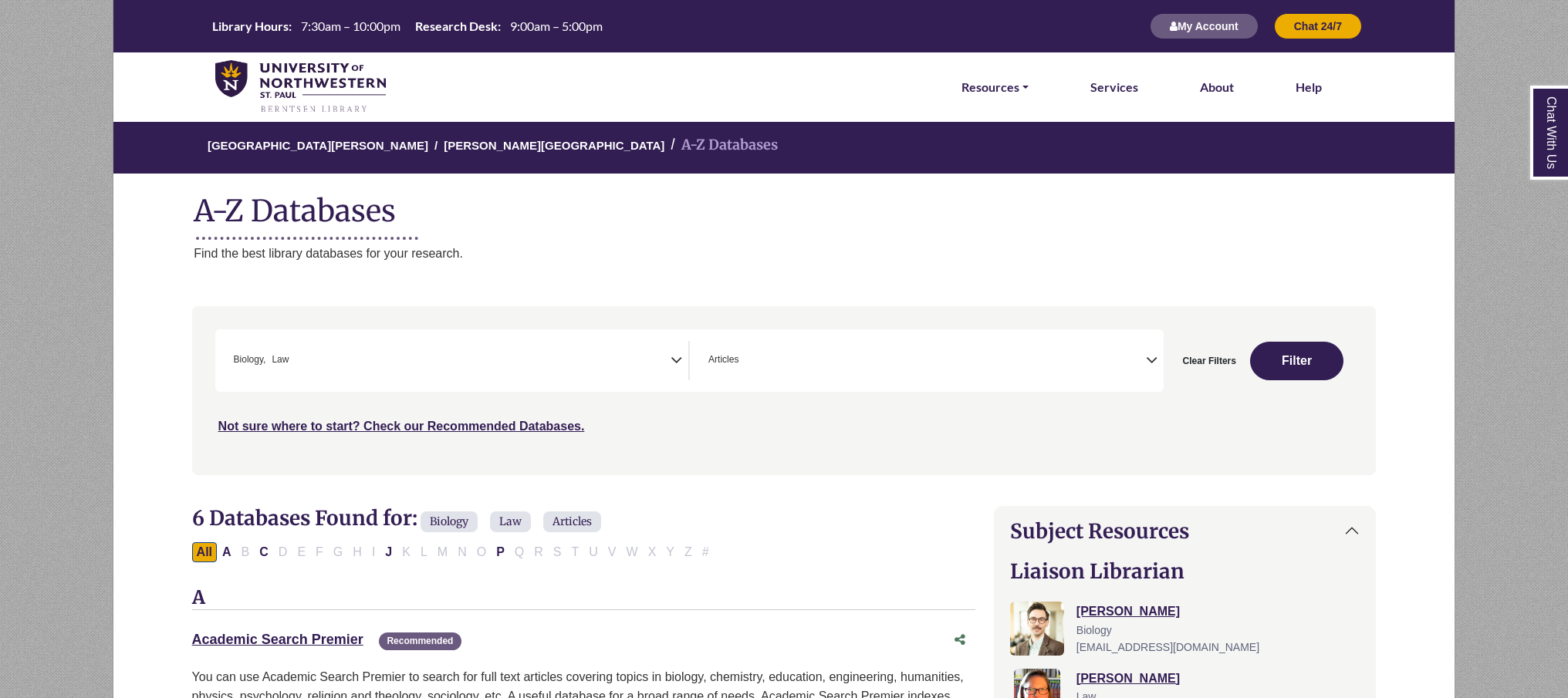
click at [1155, 364] on icon "Search filters" at bounding box center [1151, 358] width 11 height 23
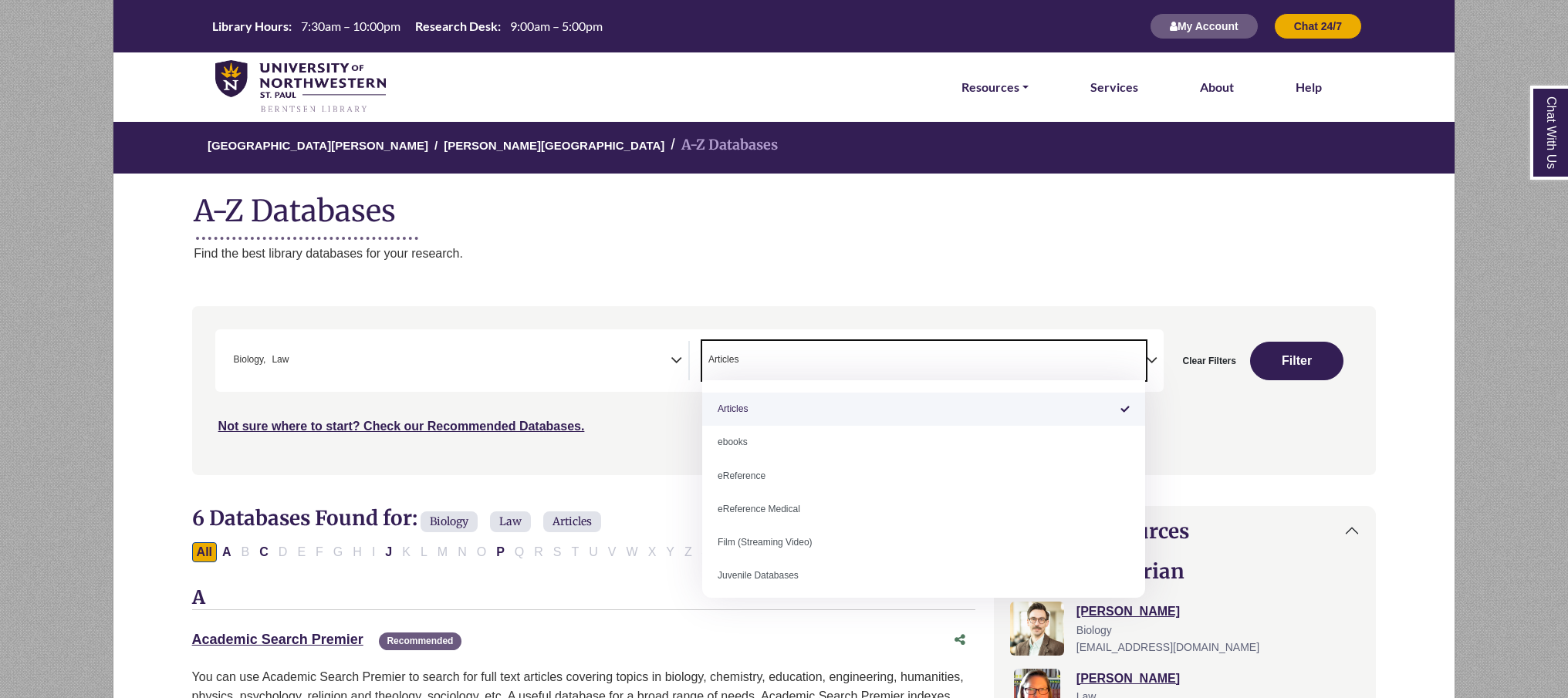
click at [919, 364] on span "× Articles" at bounding box center [923, 360] width 444 height 39
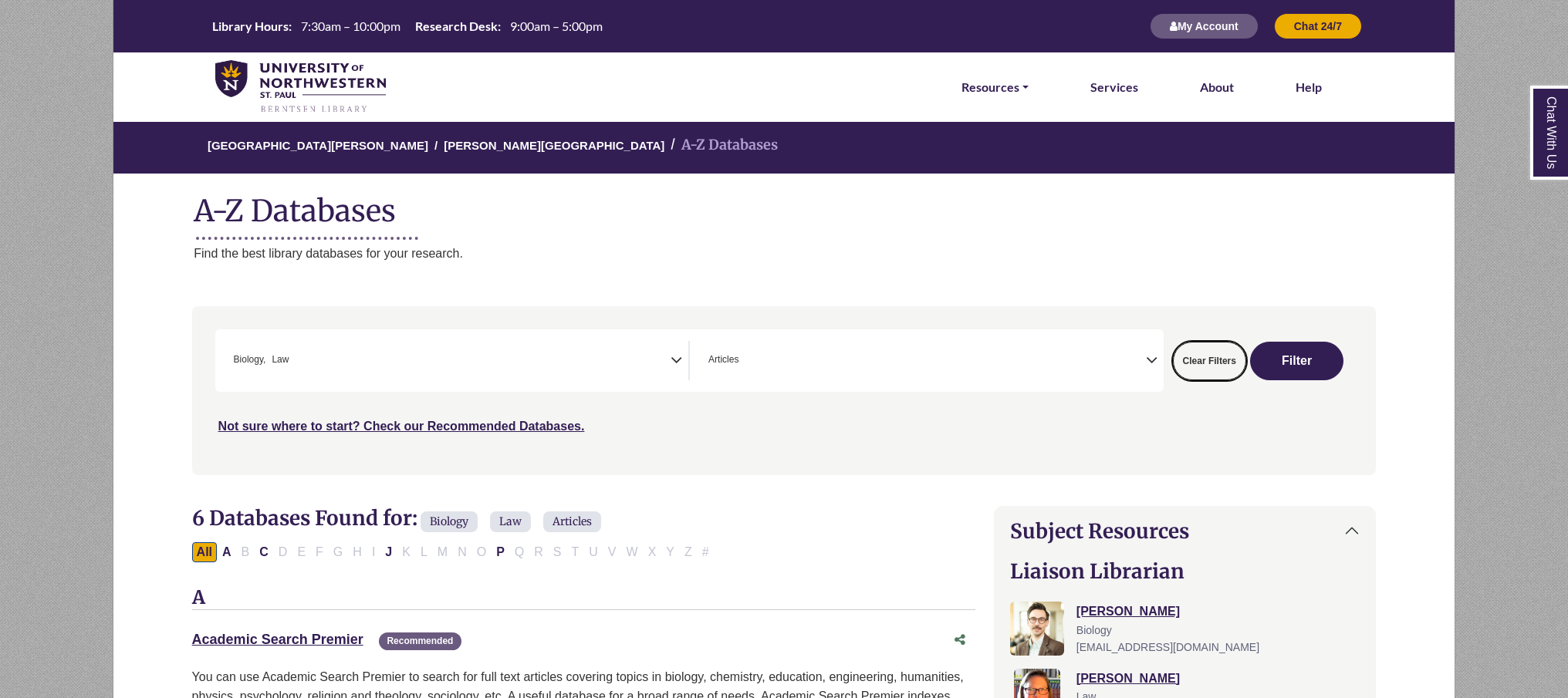
click at [1200, 358] on button "Clear Filters" at bounding box center [1209, 361] width 73 height 39
select select "Database Subject Filter"
select select "Database Types Filter"
select select "Database Subject Filter"
select select "Database Types Filter"
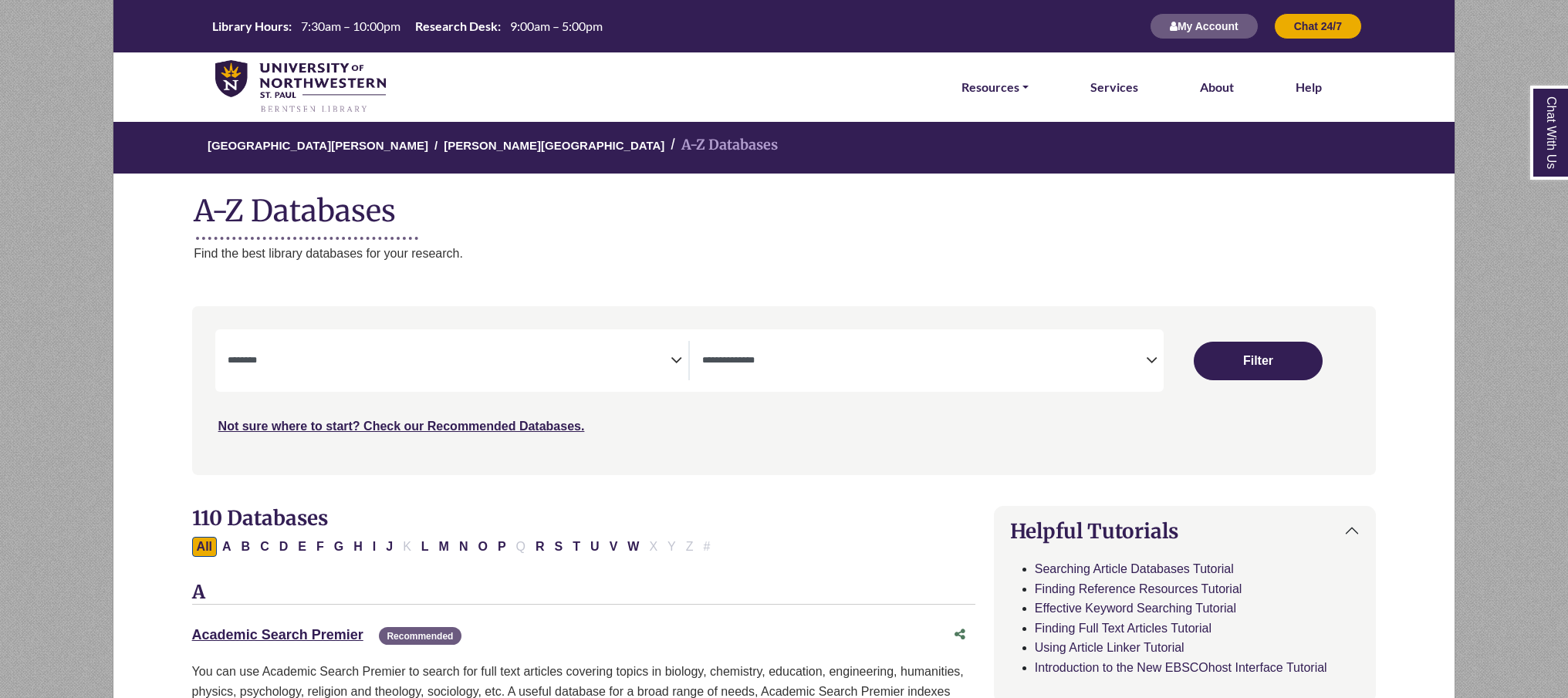
click at [586, 380] on span "Search filters" at bounding box center [449, 360] width 444 height 39
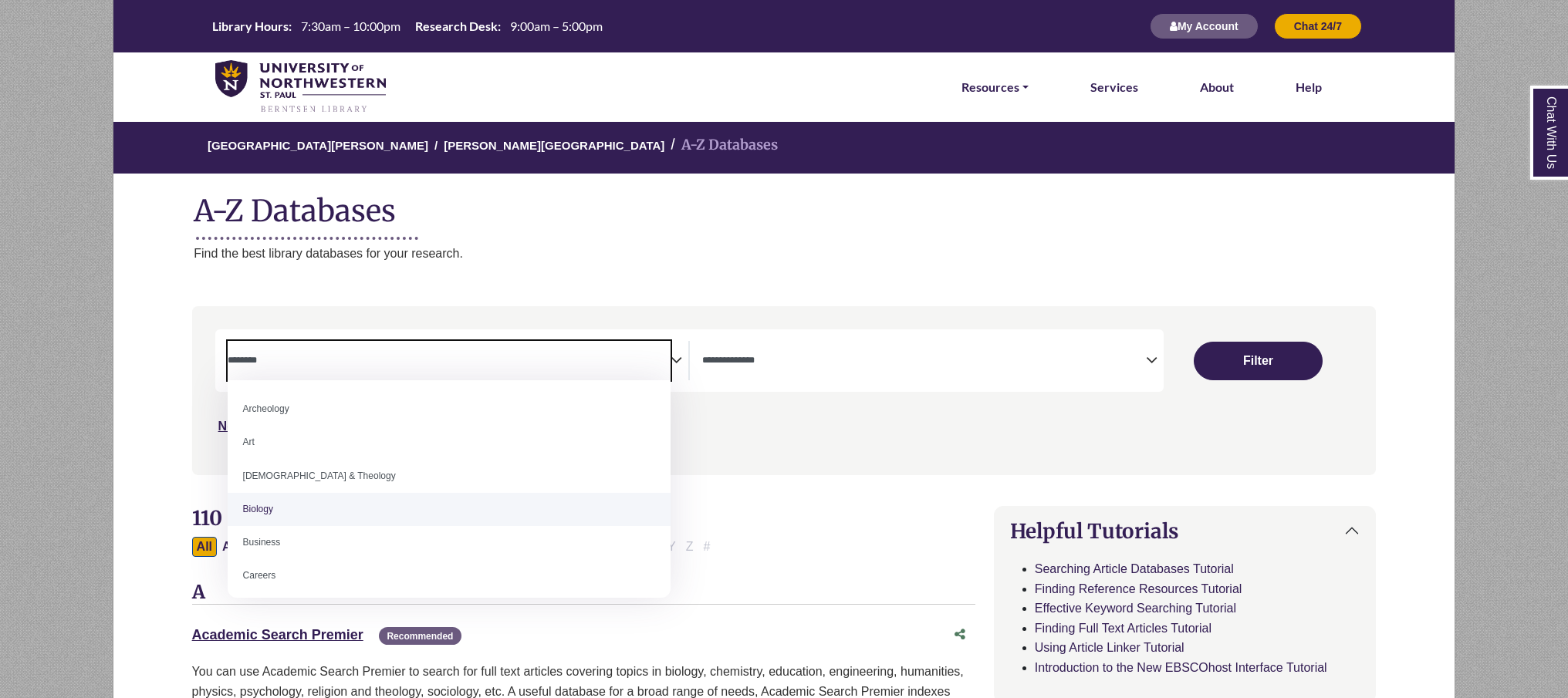
select select "*****"
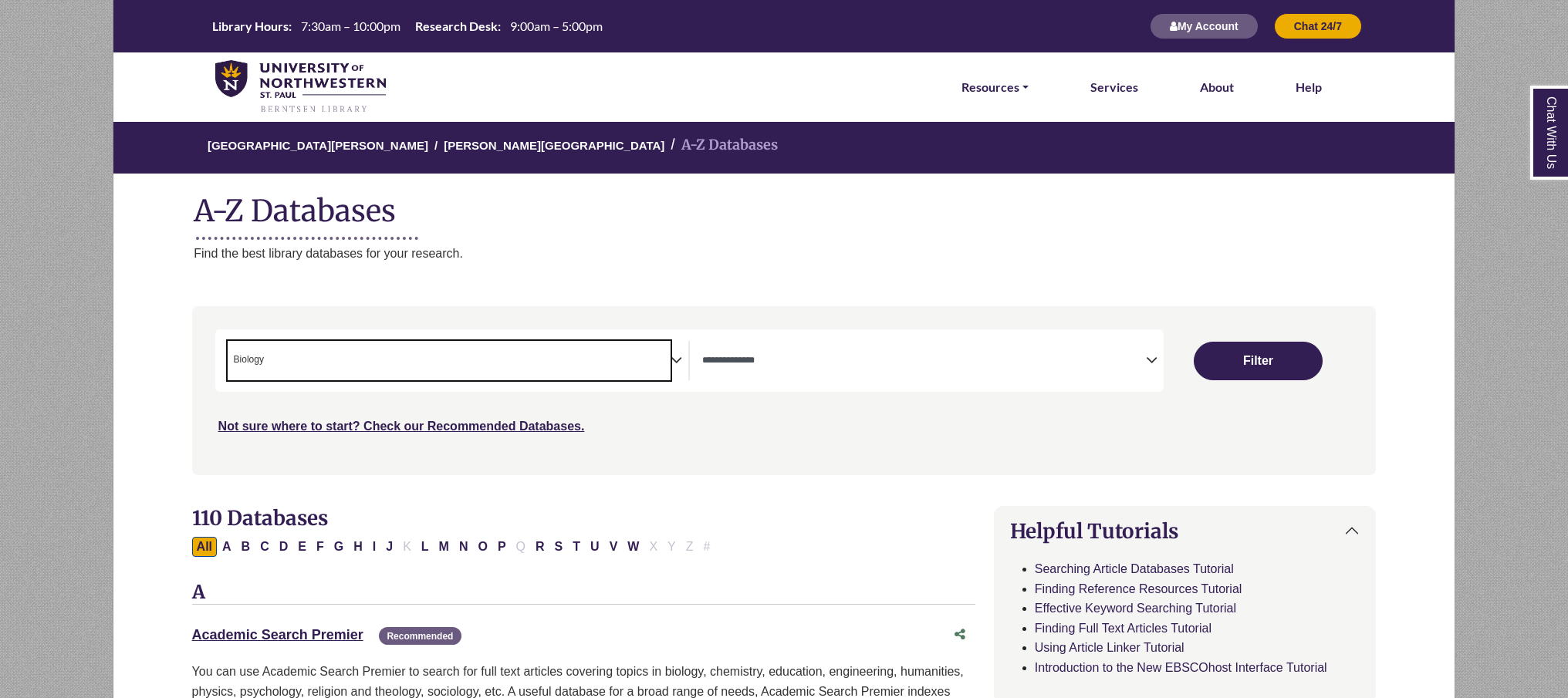
click at [446, 356] on span "× Biology" at bounding box center [449, 360] width 444 height 39
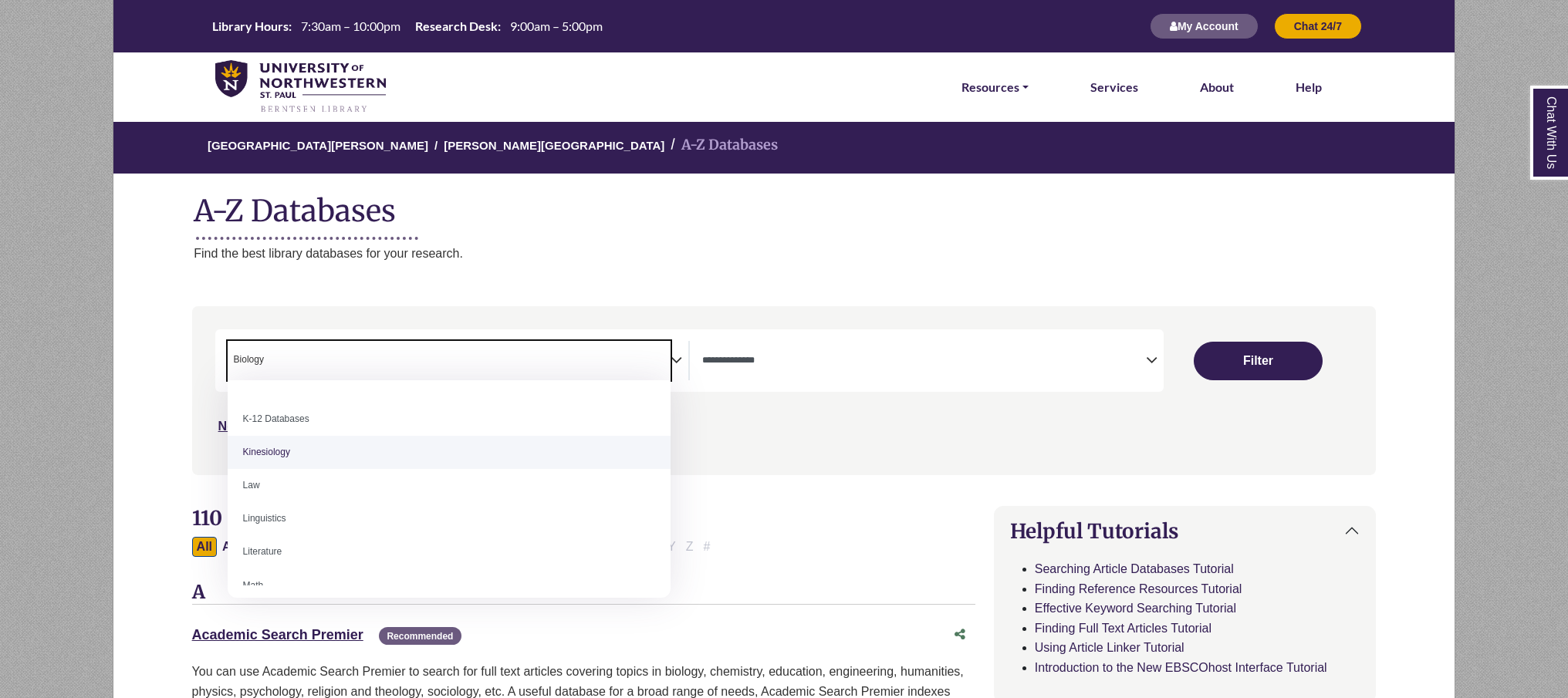
scroll to position [758, 0]
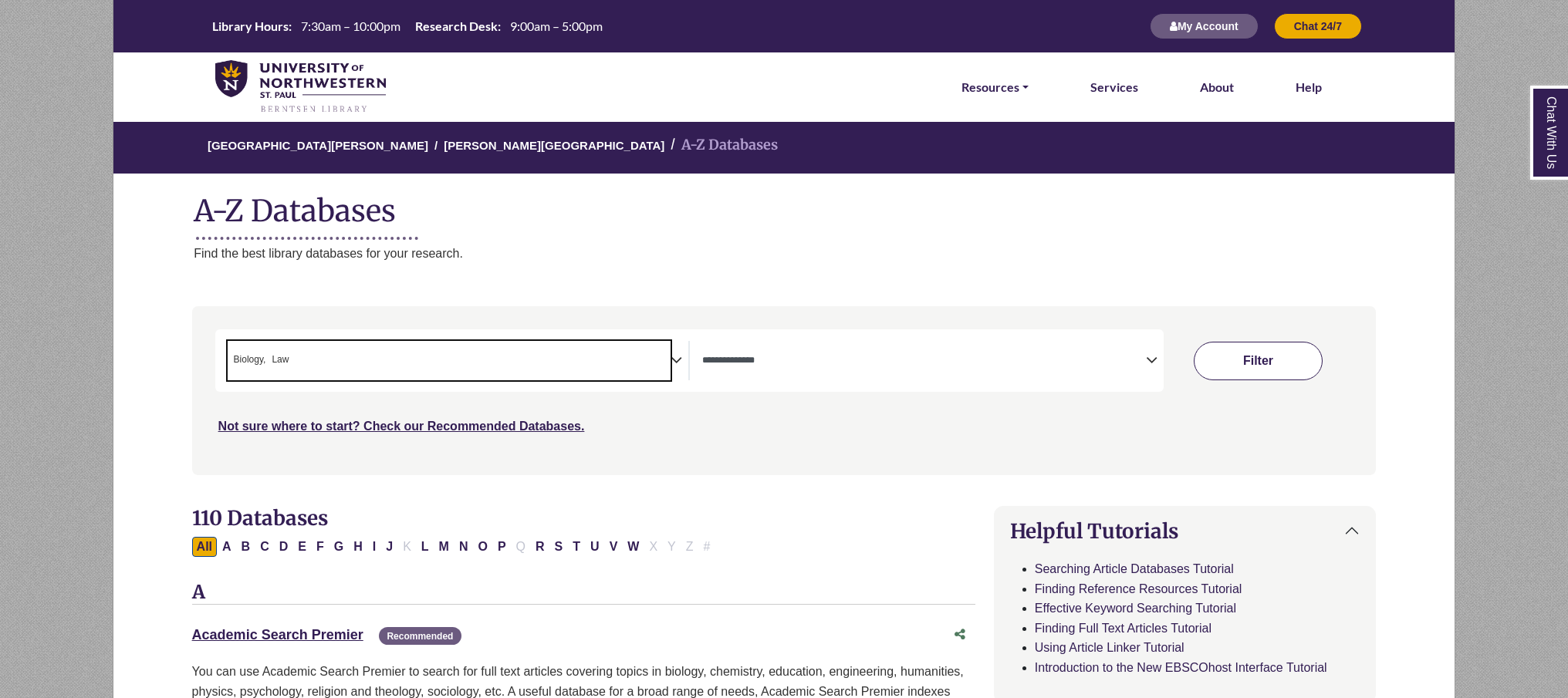
click at [1206, 368] on button "Filter" at bounding box center [1257, 361] width 128 height 39
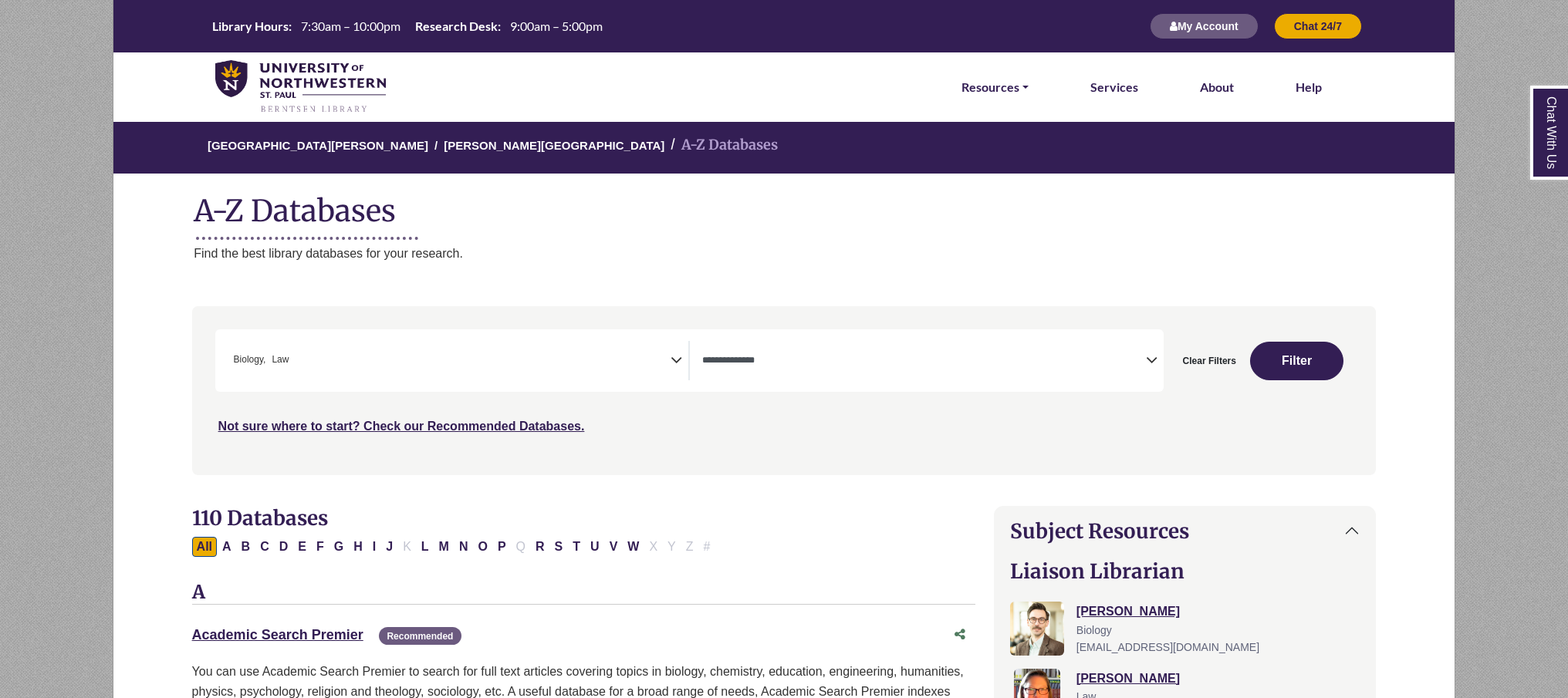
select select "Database Types Filter"
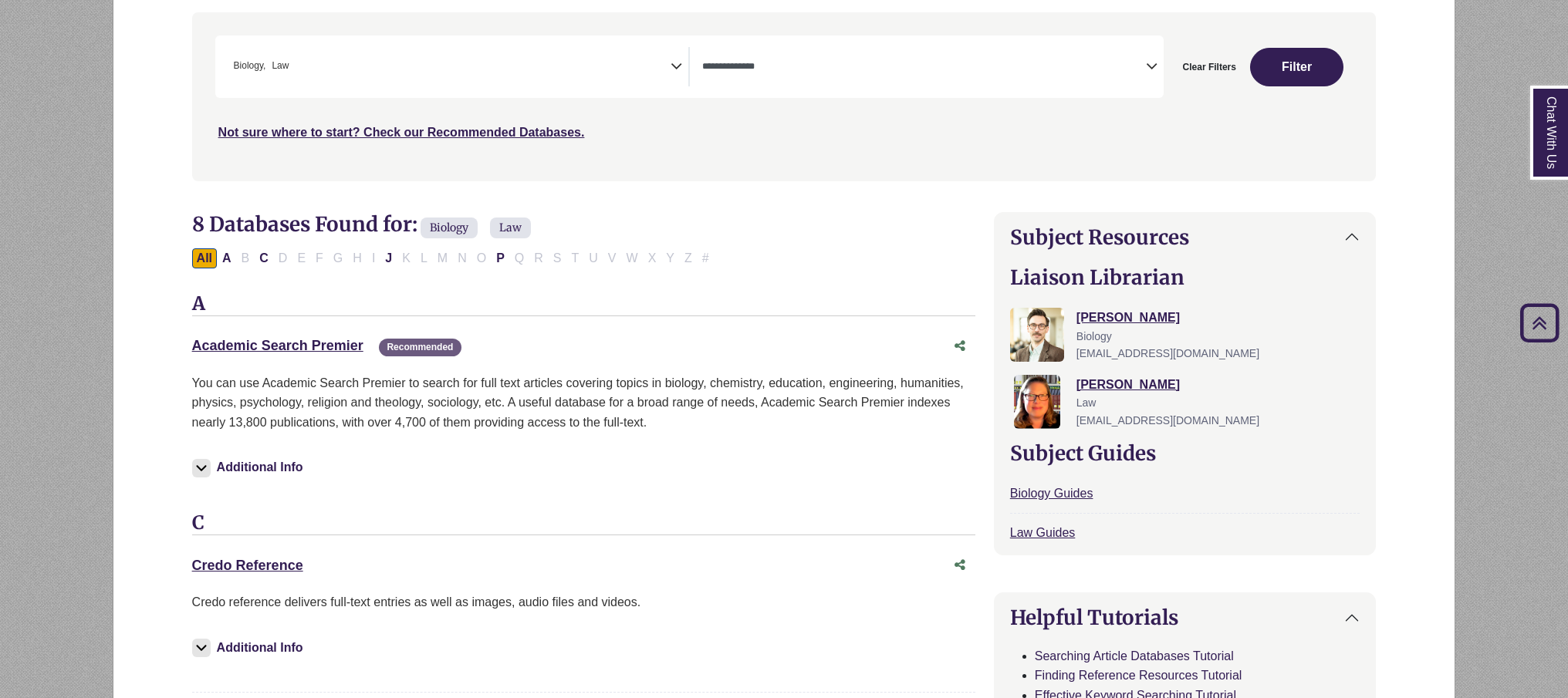
scroll to position [292, 0]
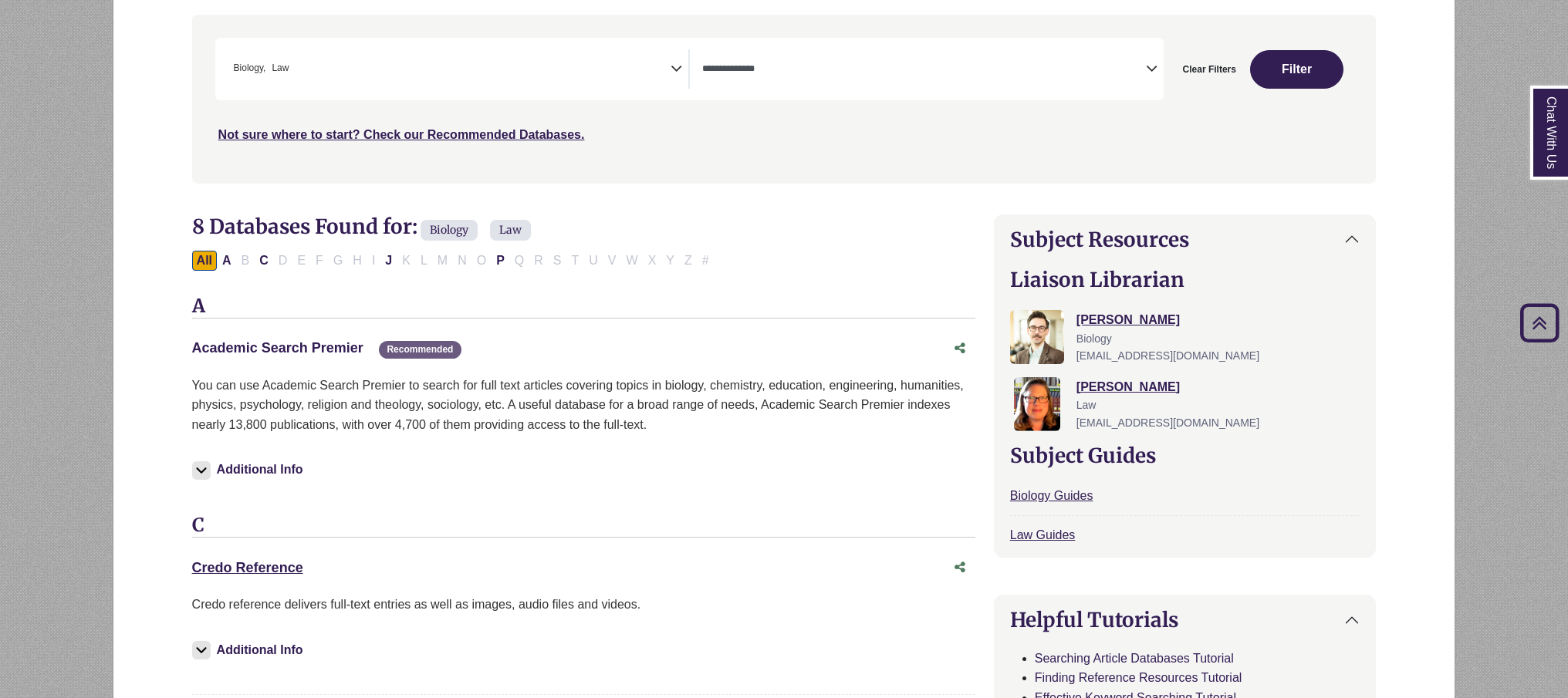
click at [323, 348] on link "Academic Search Premier This link opens in a new window" at bounding box center [277, 348] width 171 height 15
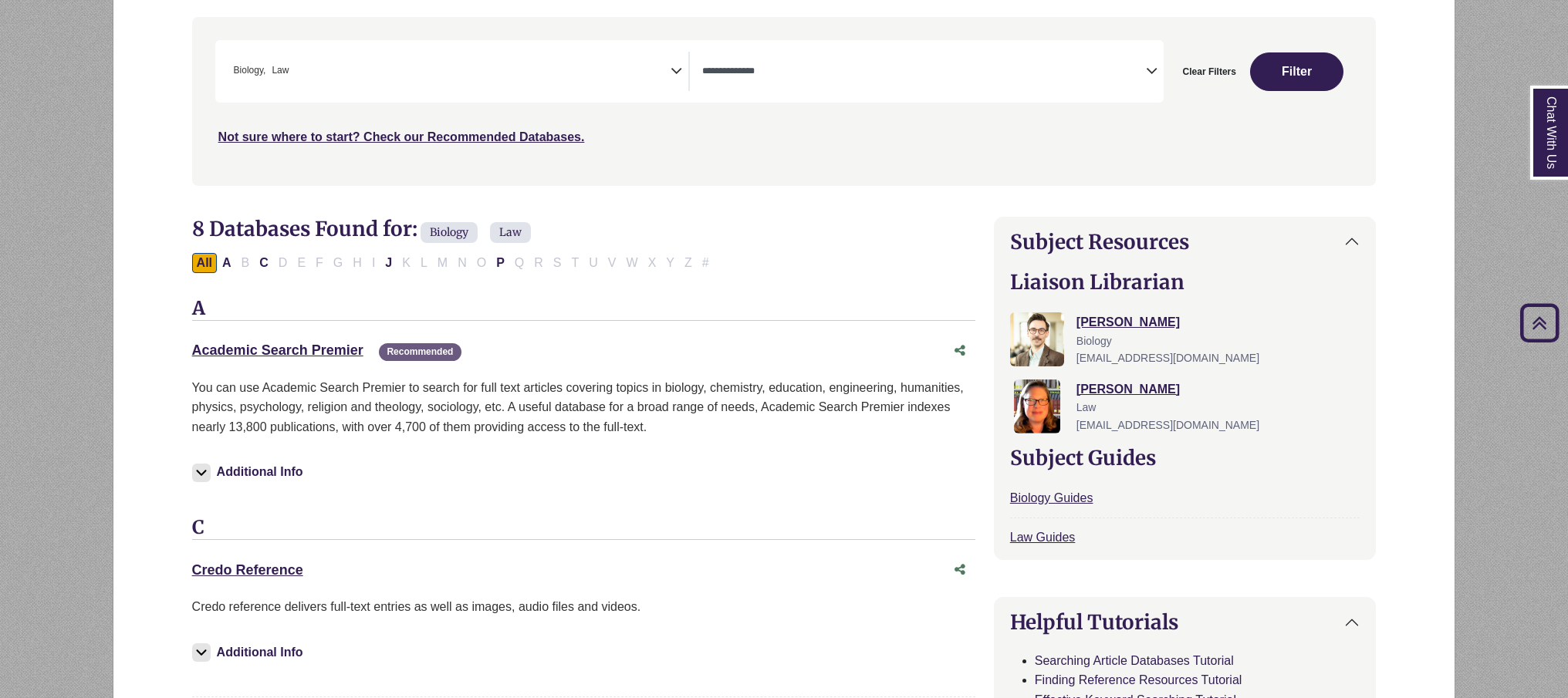
click at [320, 339] on div "Academic Search Premier This link opens in a new window Recommended" at bounding box center [568, 350] width 752 height 23
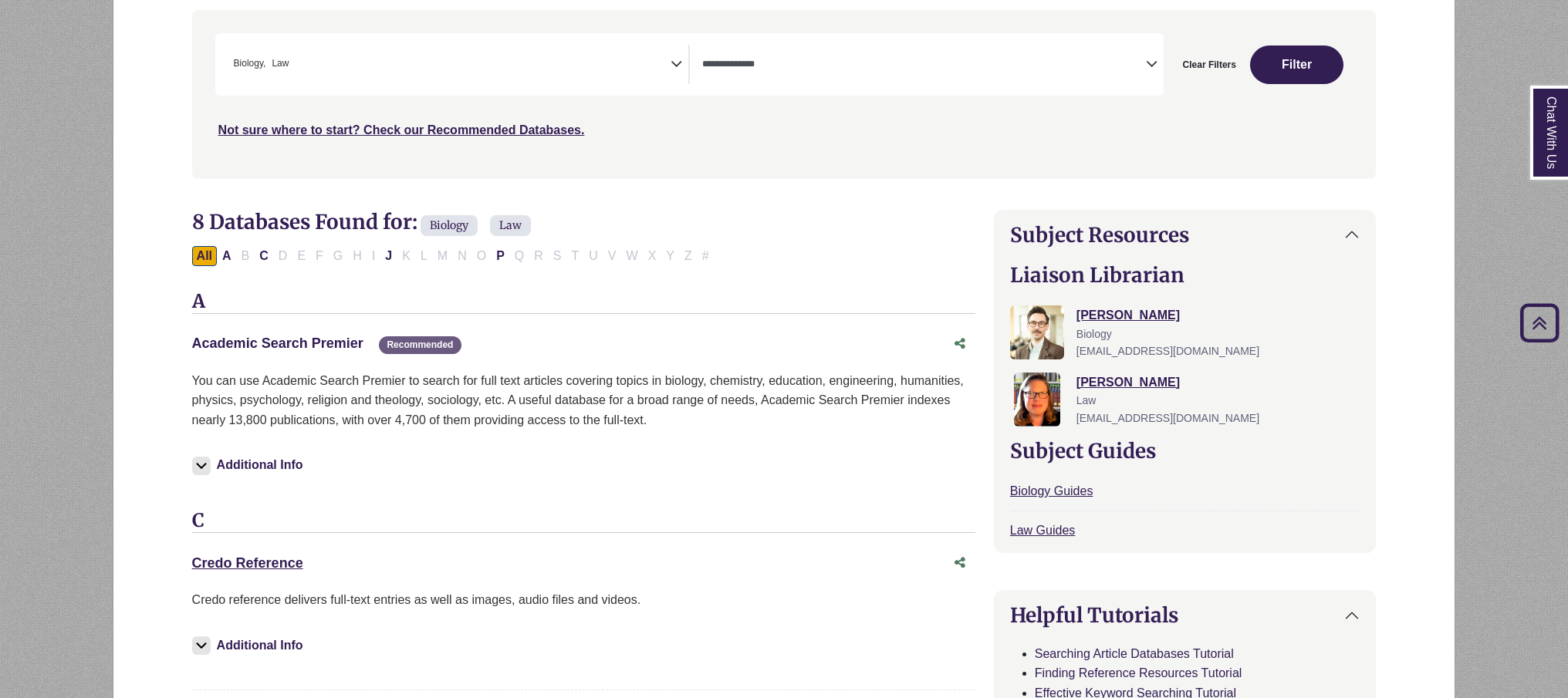
scroll to position [292, 0]
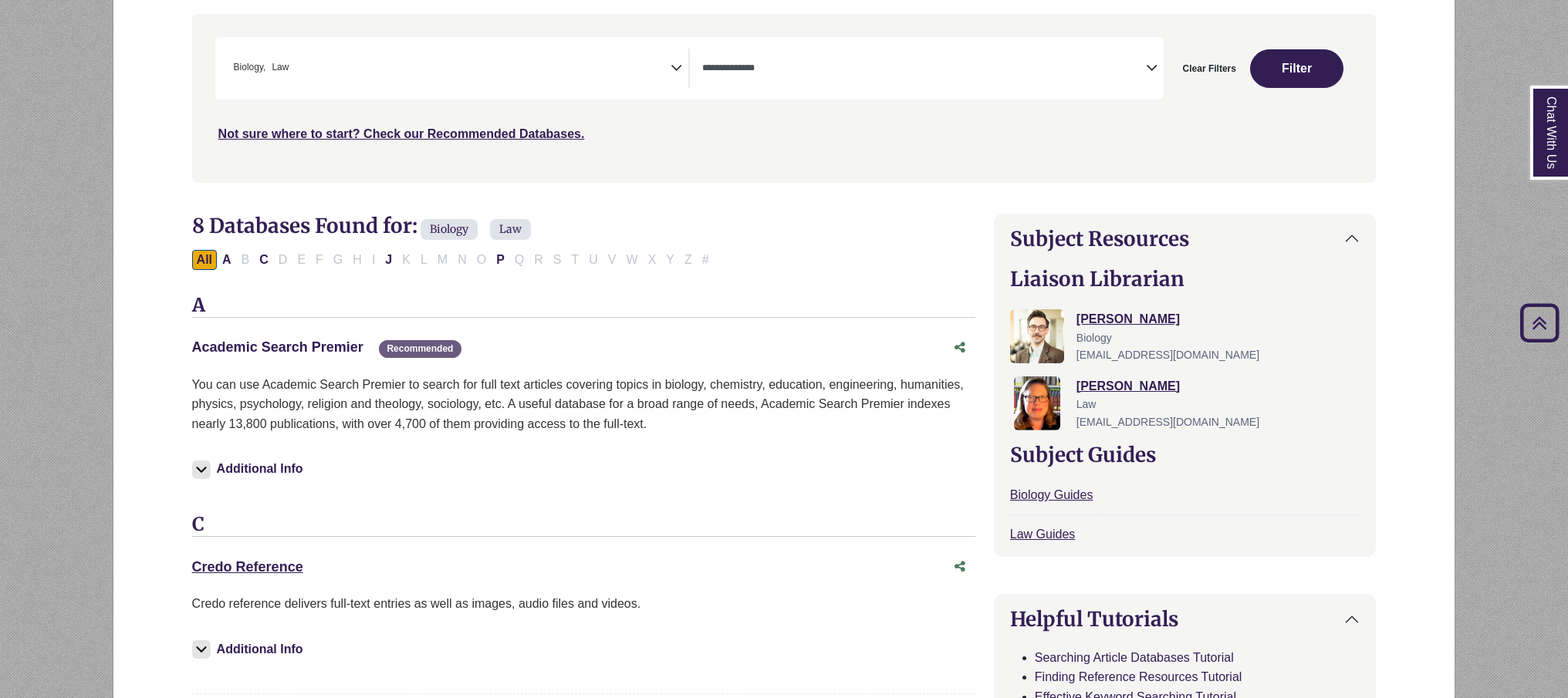
click at [323, 350] on link "Academic Search Premier This link opens in a new window" at bounding box center [277, 347] width 171 height 15
click at [303, 340] on link "Academic Search Premier This link opens in a new window" at bounding box center [277, 346] width 171 height 15
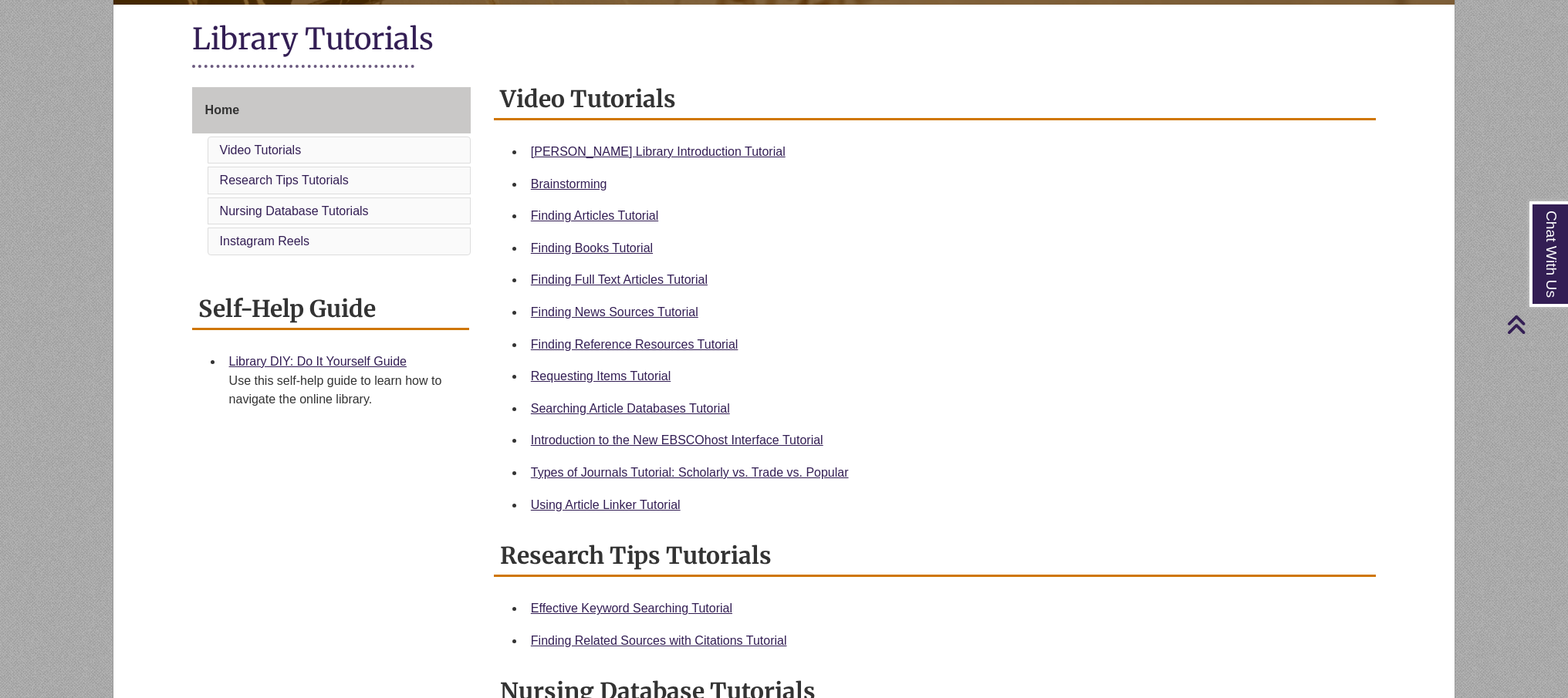
scroll to position [341, 0]
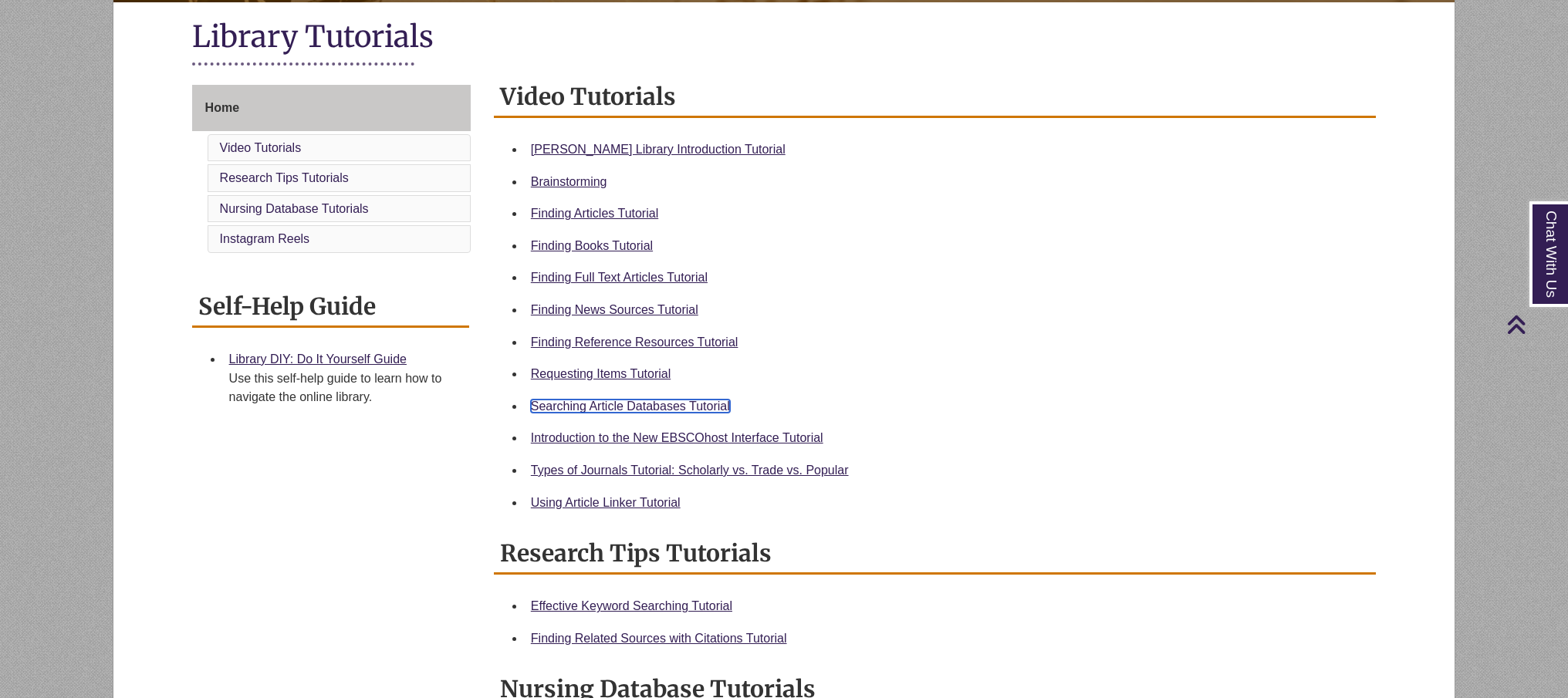
click at [693, 400] on link "Searching Article Databases Tutorial" at bounding box center [631, 406] width 199 height 13
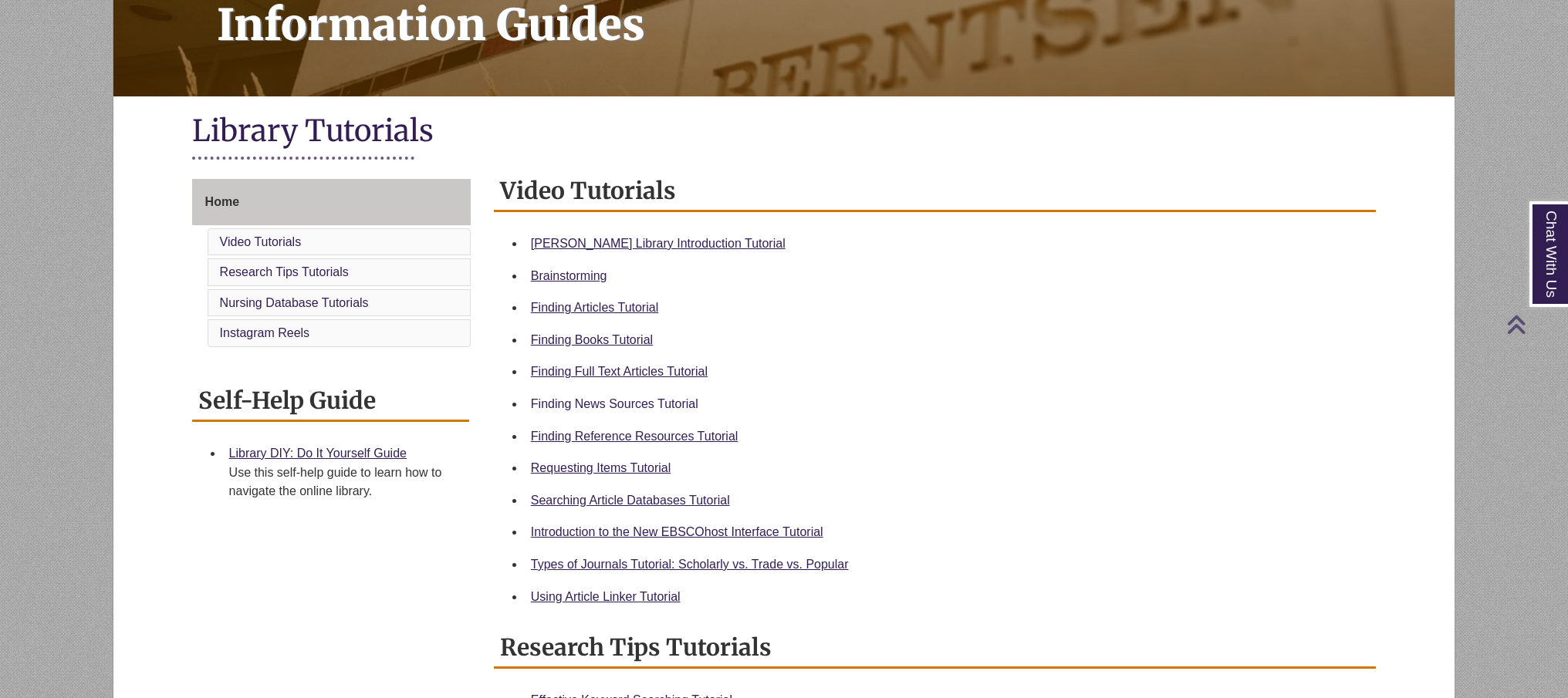
scroll to position [253, 0]
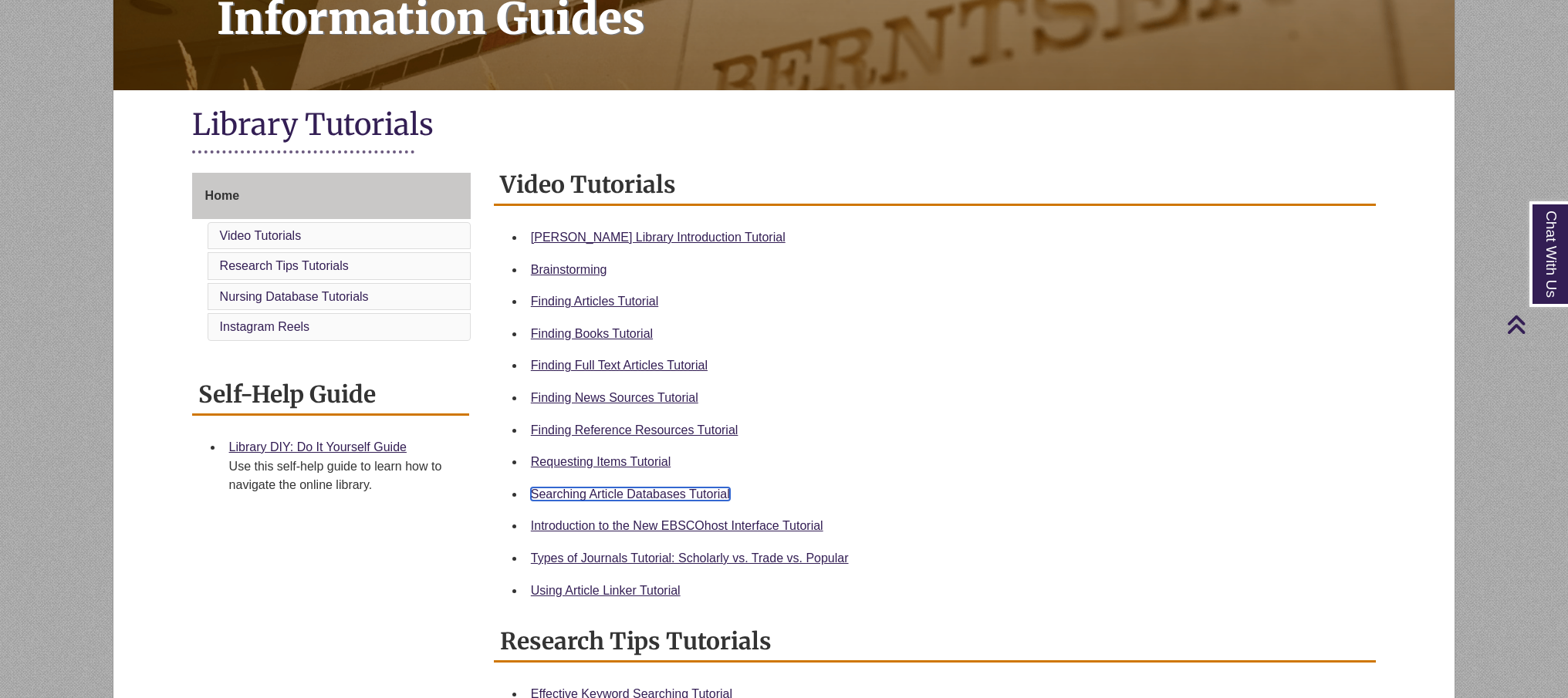
click at [617, 494] on link "Searching Article Databases Tutorial" at bounding box center [631, 494] width 199 height 13
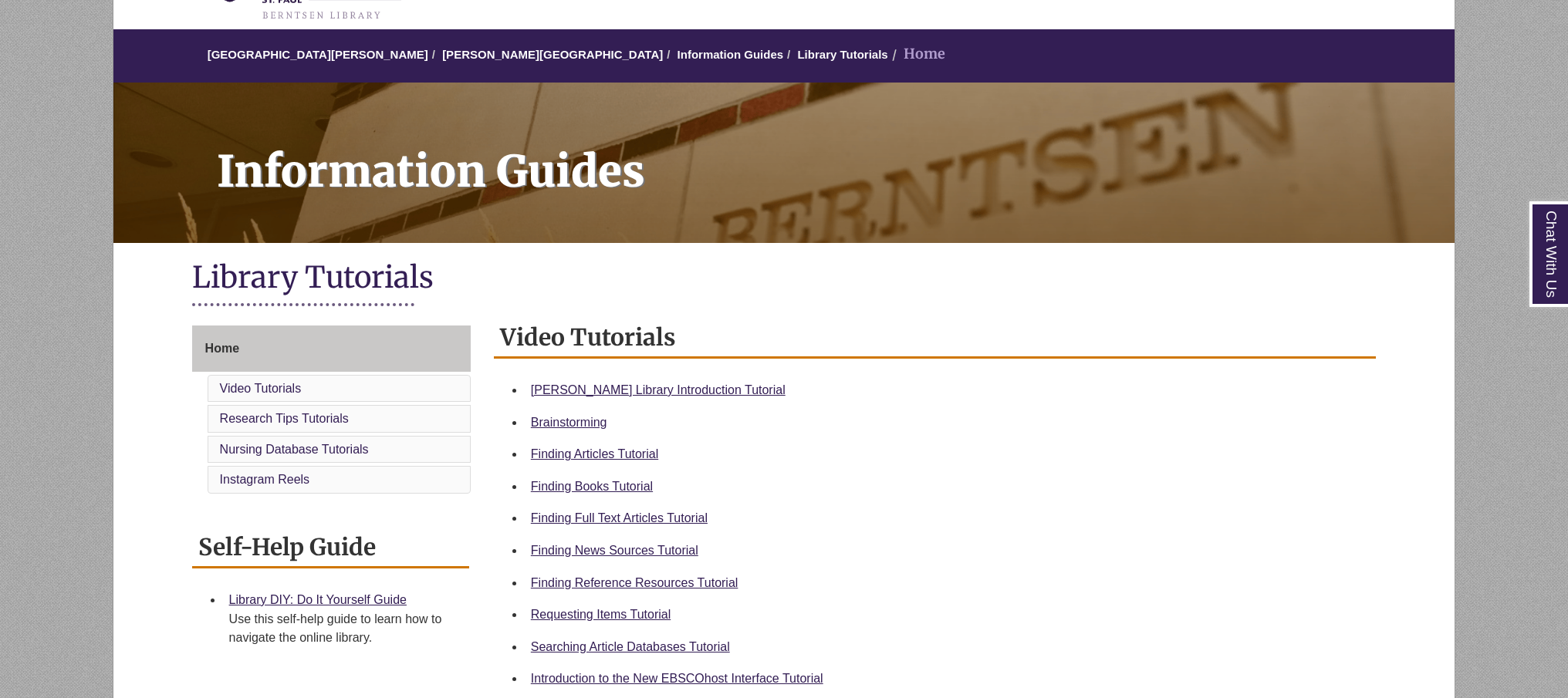
scroll to position [104, 0]
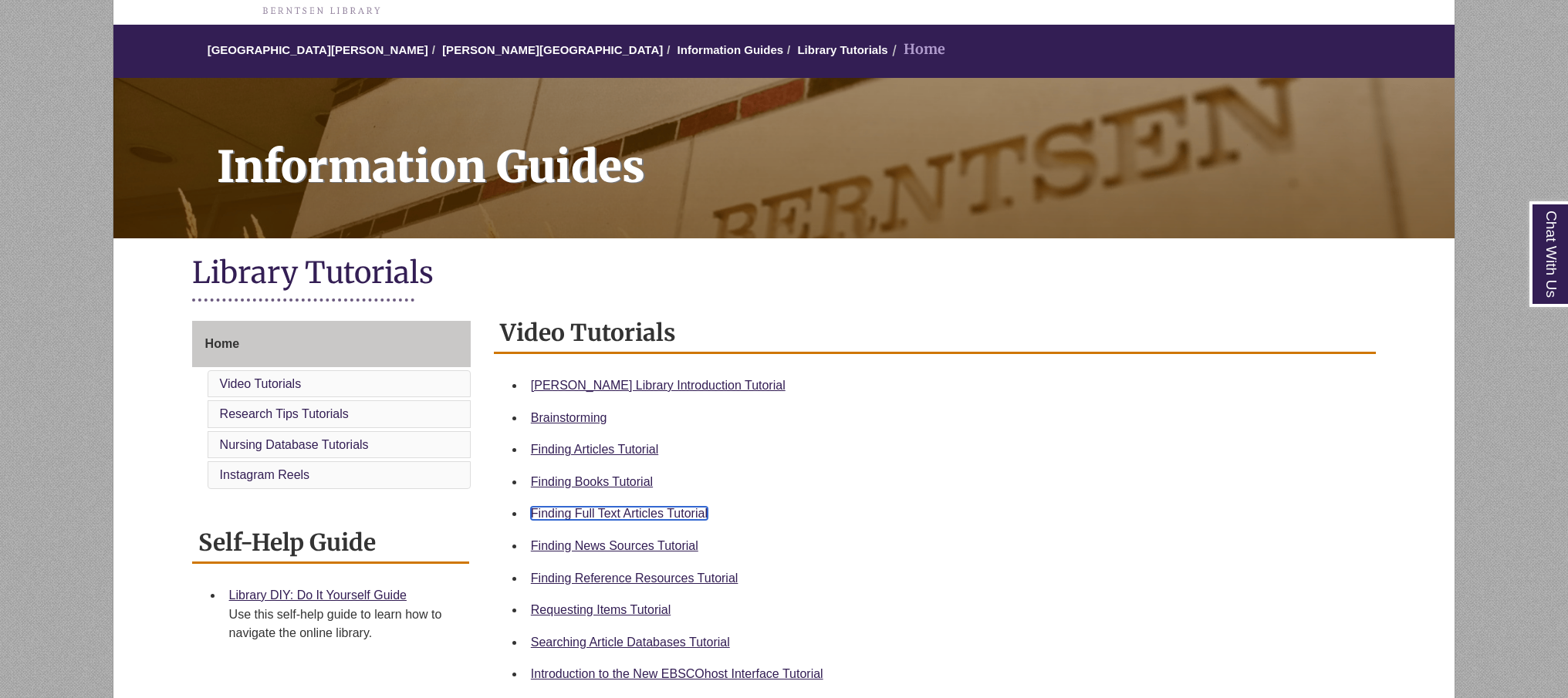
click at [674, 517] on link "Finding Full Text Articles Tutorial" at bounding box center [619, 514] width 177 height 13
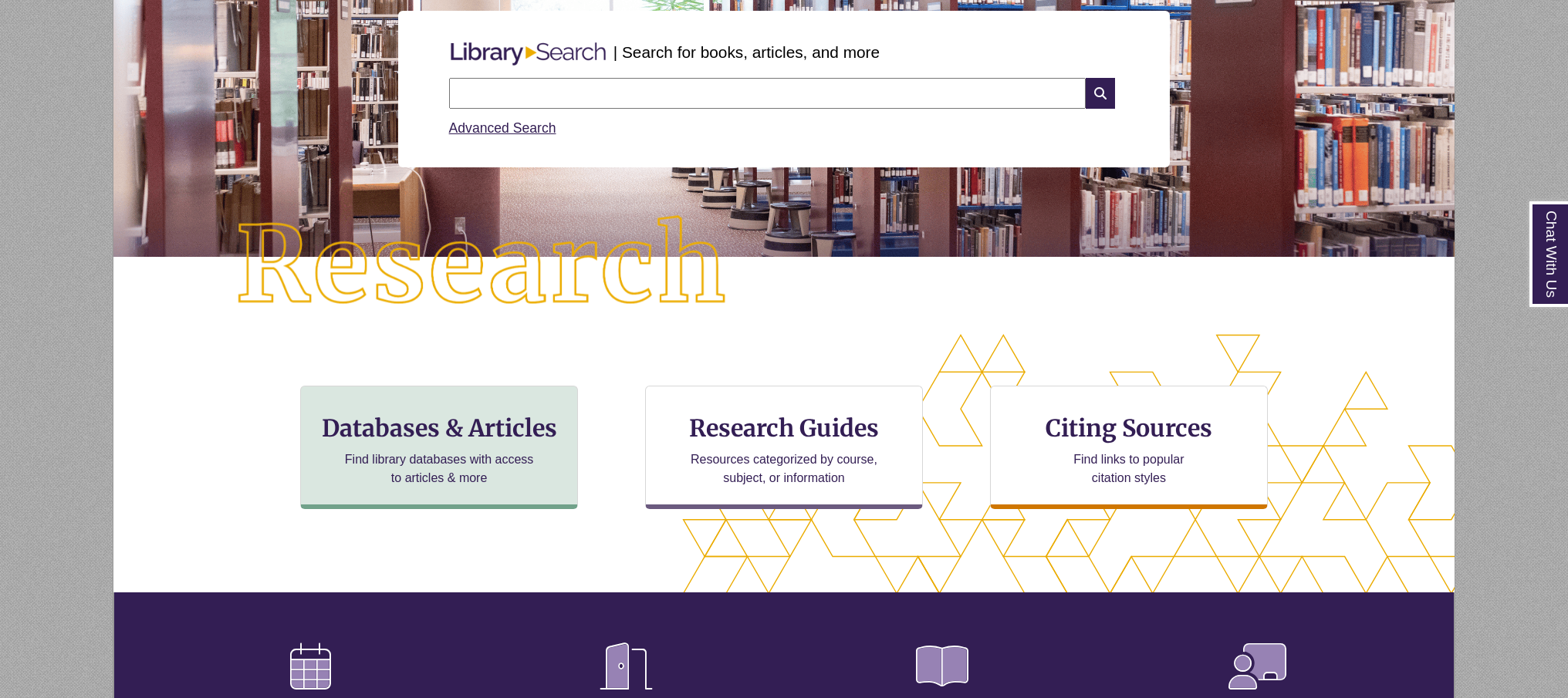
scroll to position [203, 0]
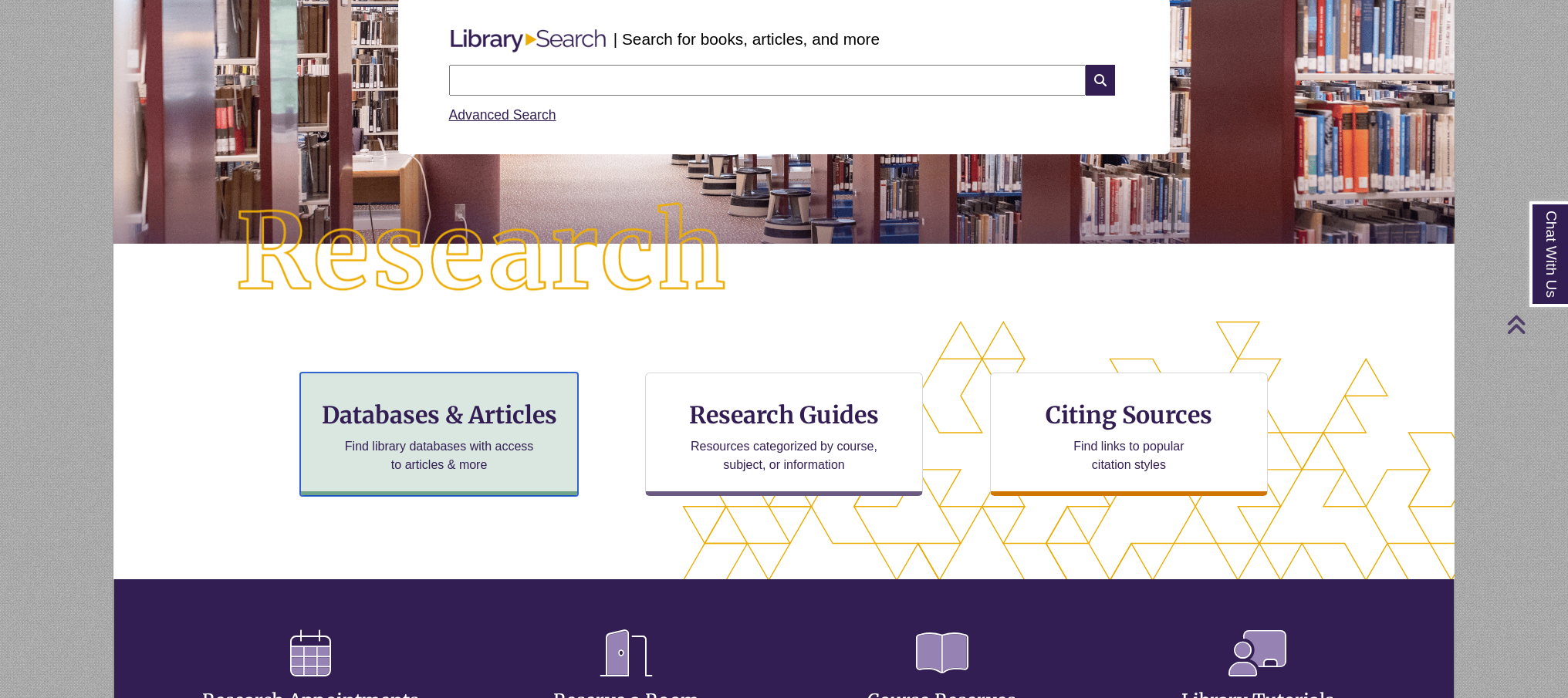
click at [483, 435] on div "Databases & Articles Find library databases with access to articles & more" at bounding box center [439, 434] width 277 height 123
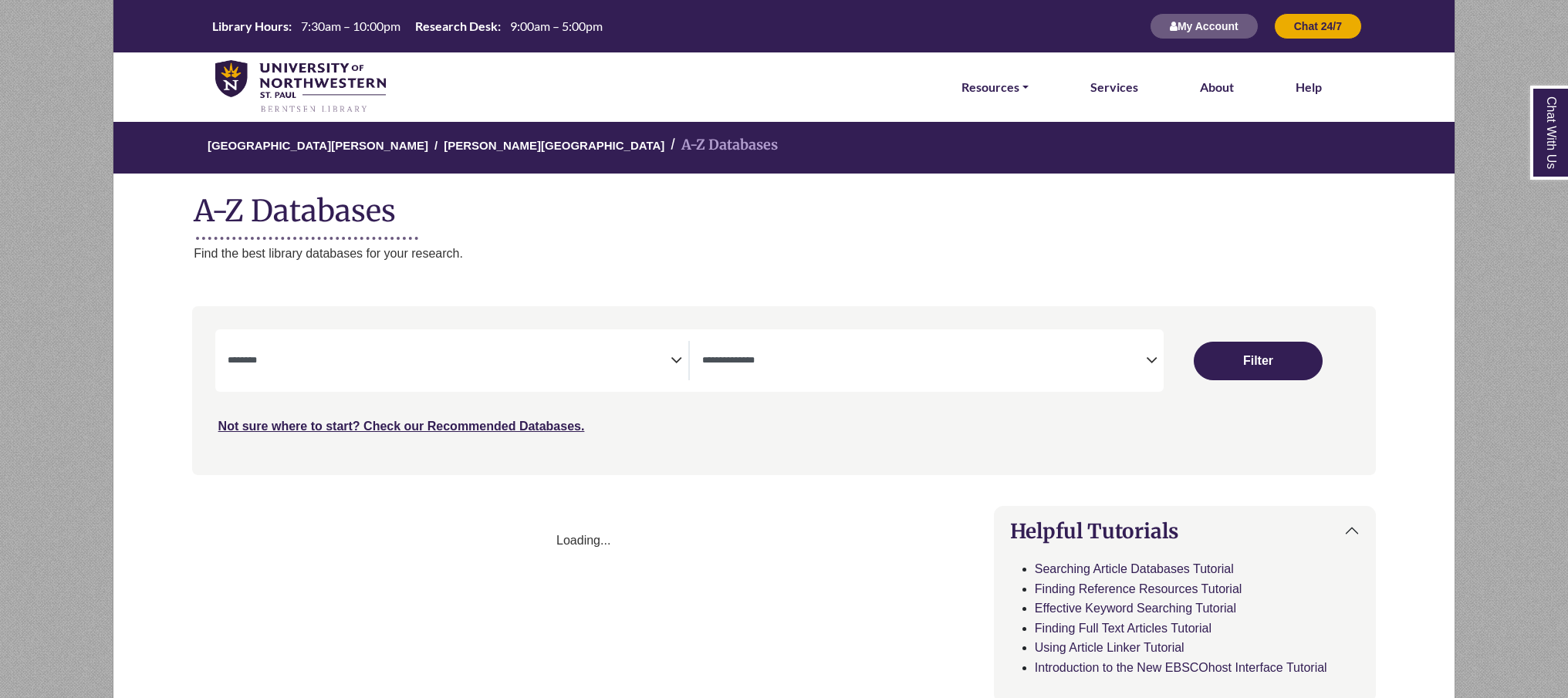
select select "Database Subject Filter"
select select "Database Types Filter"
select select "Database Subject Filter"
select select "Database Types Filter"
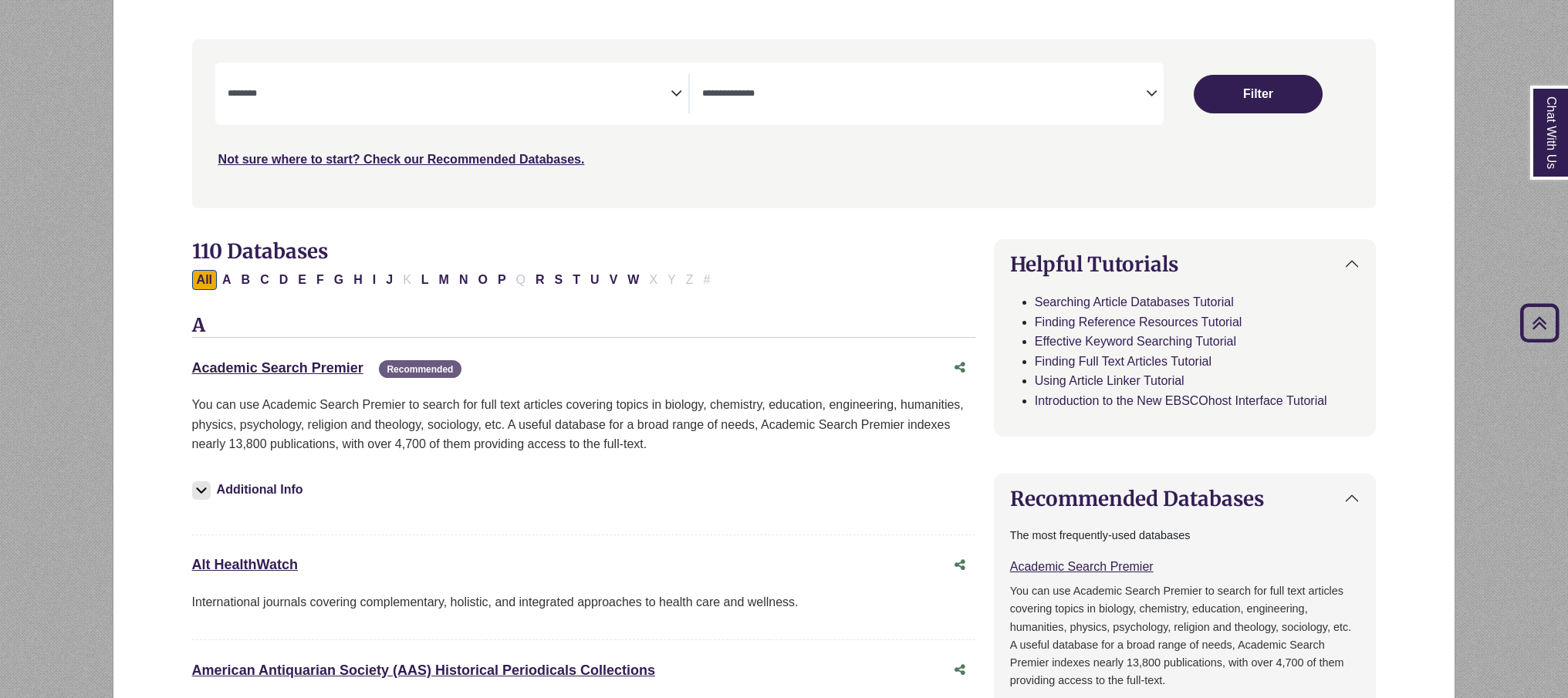
scroll to position [288, 0]
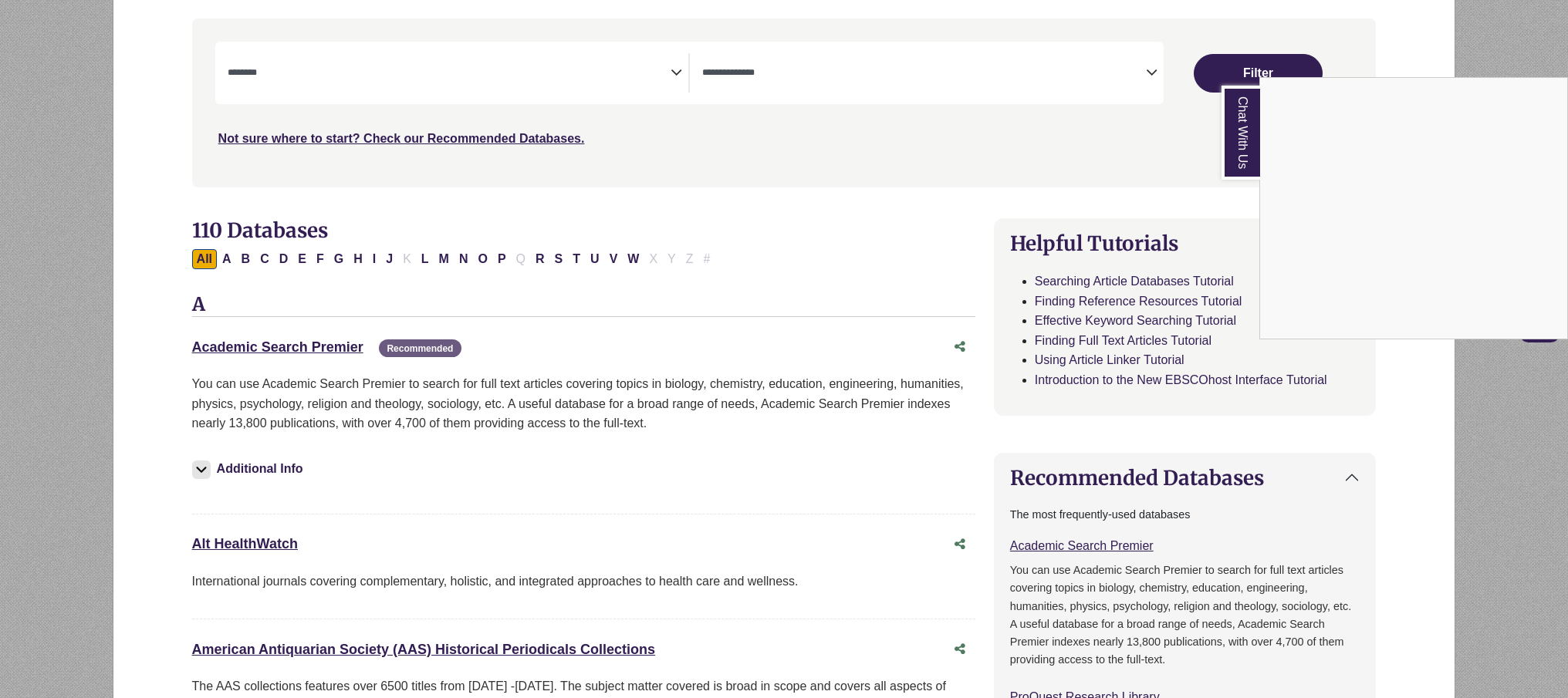
click at [317, 350] on div "Chat With Us" at bounding box center [784, 349] width 1568 height 698
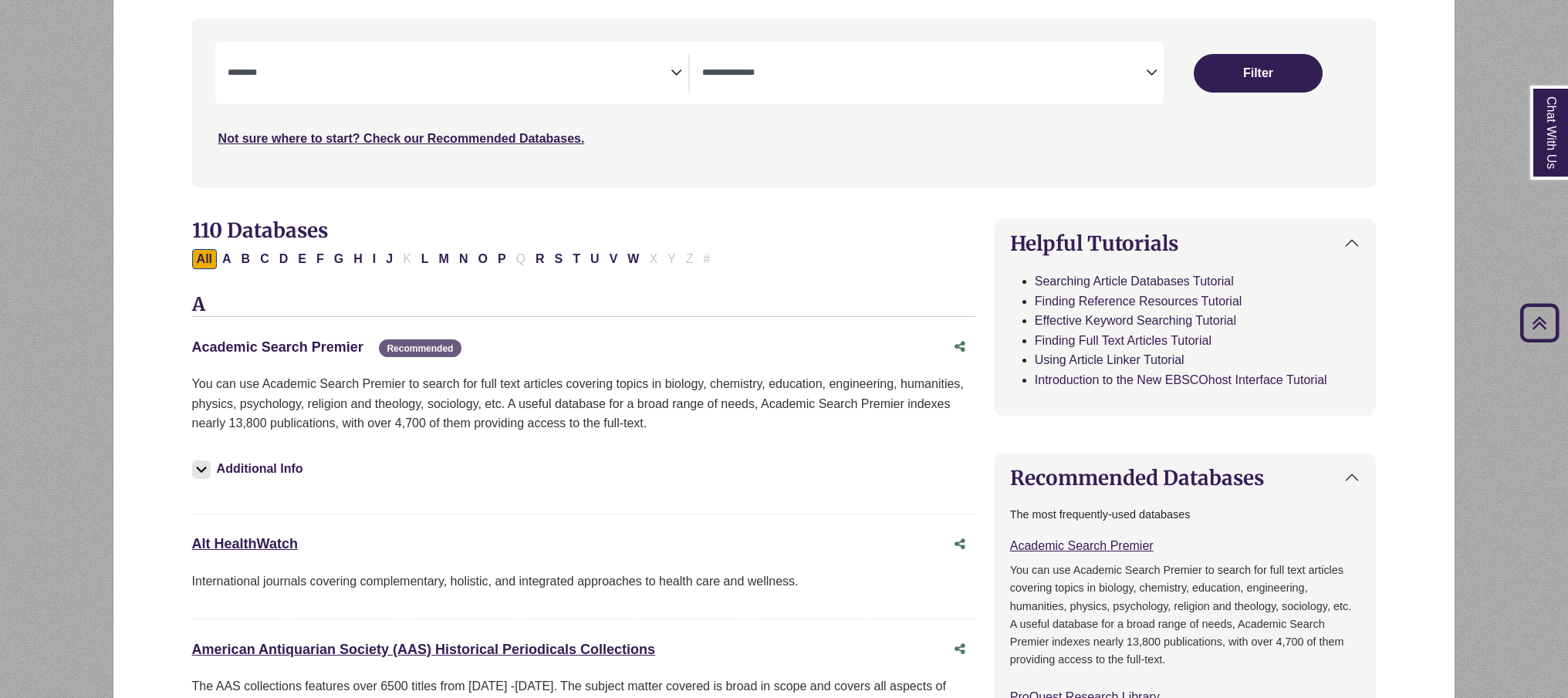
click at [331, 345] on link "Academic Search Premier This link opens in a new window" at bounding box center [277, 347] width 171 height 15
click at [287, 346] on link "Academic Search Premier This link opens in a new window" at bounding box center [277, 347] width 171 height 15
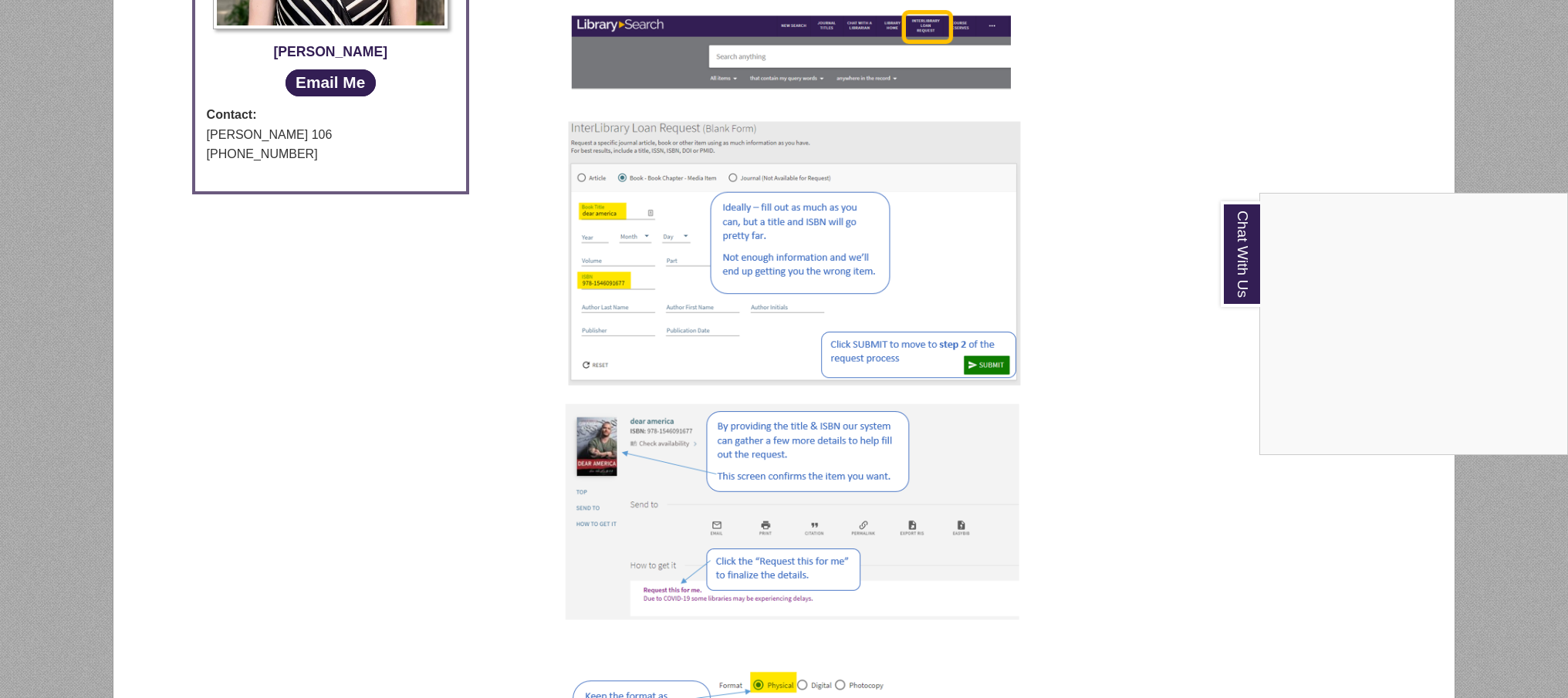
scroll to position [796, 0]
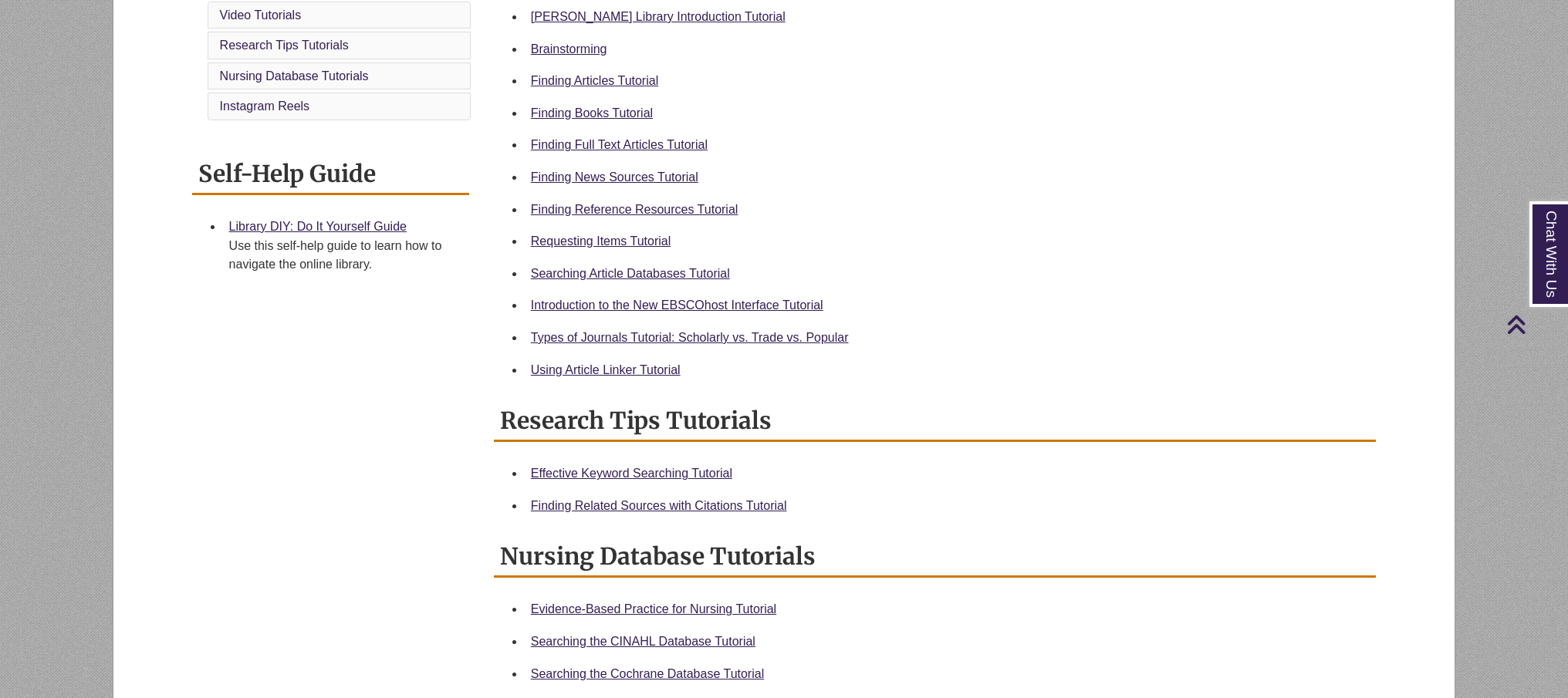
scroll to position [476, 0]
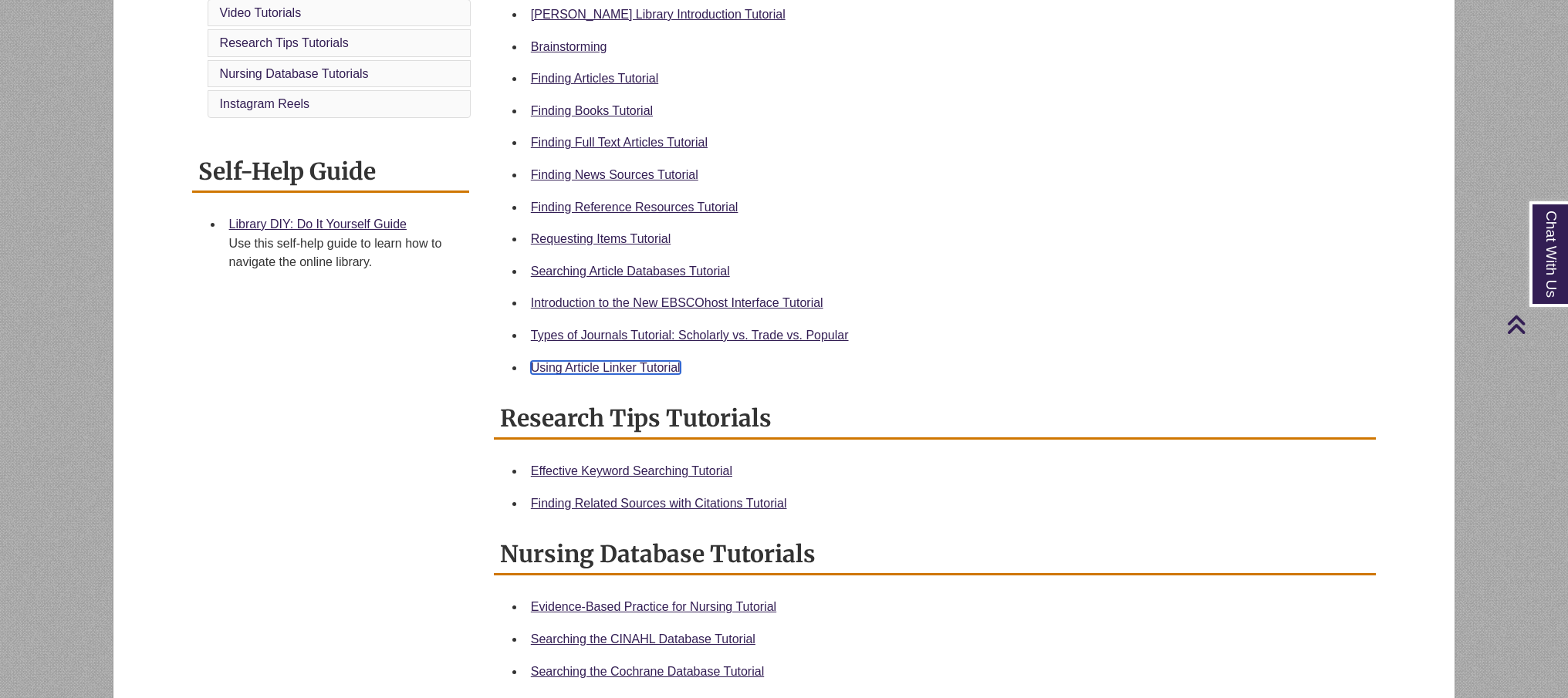
click at [555, 368] on link "Using Article Linker Tutorial" at bounding box center [606, 368] width 150 height 13
